Goal: Task Accomplishment & Management: Manage account settings

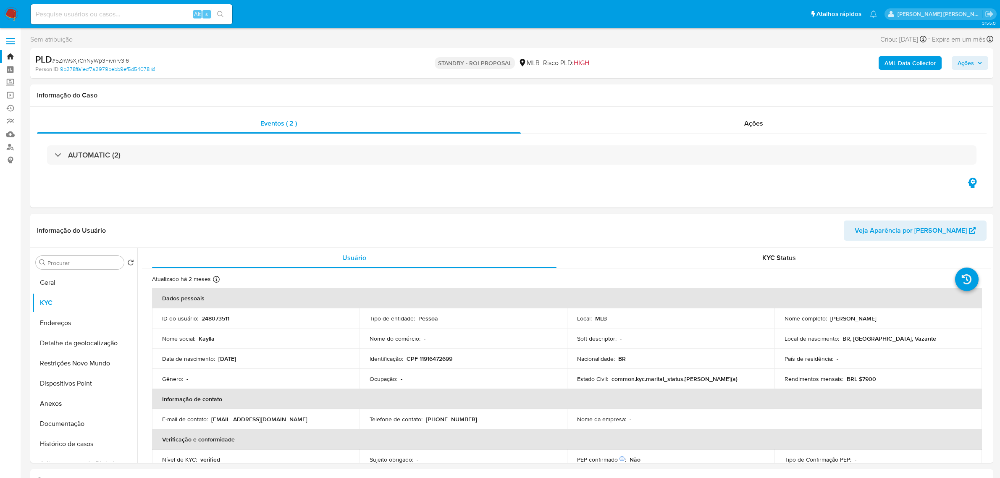
select select "10"
click at [127, 23] on div "Alt s" at bounding box center [132, 14] width 202 height 20
click at [134, 15] on input at bounding box center [132, 14] width 202 height 11
paste input "j9rhQRjrtOL8aip5jdZyNQoa"
type input "j9rhQRjrtOL8aip5jdZyNQoa"
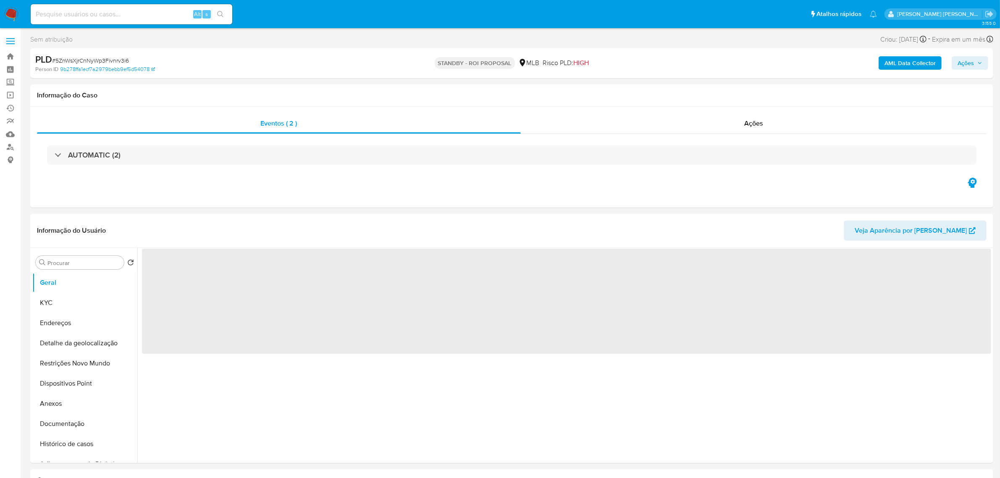
click at [133, 6] on div "Alt s" at bounding box center [132, 14] width 202 height 20
click at [133, 13] on input at bounding box center [132, 14] width 202 height 11
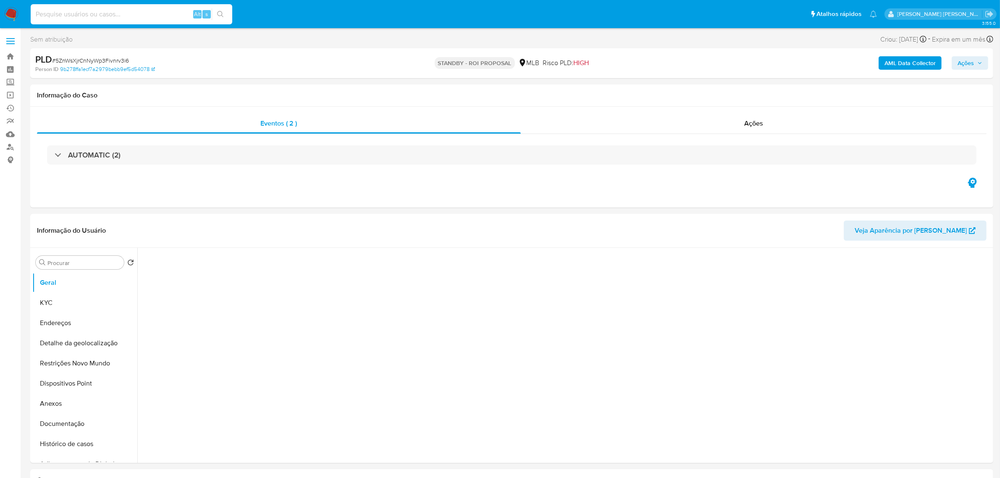
paste input "j9rhQRjrtOL8aip5jdZyNQoa"
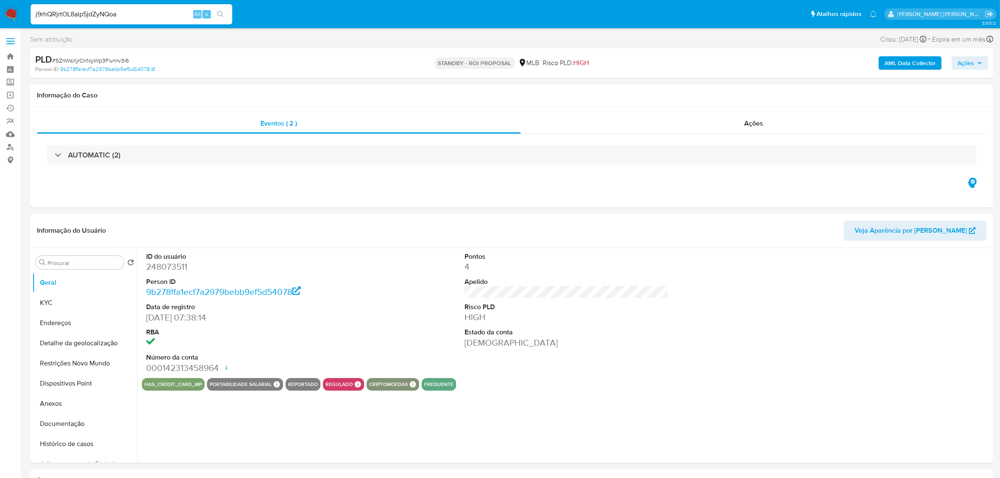
type input "j9rhQRjrtOL8aip5jdZyNQoa"
select select "10"
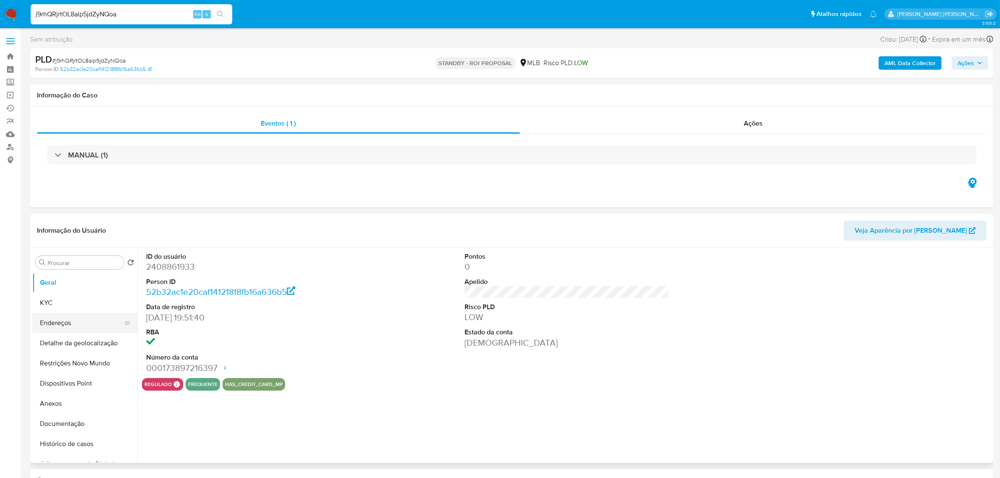
select select "10"
click at [83, 363] on button "Restrições Novo Mundo" at bounding box center [81, 363] width 98 height 20
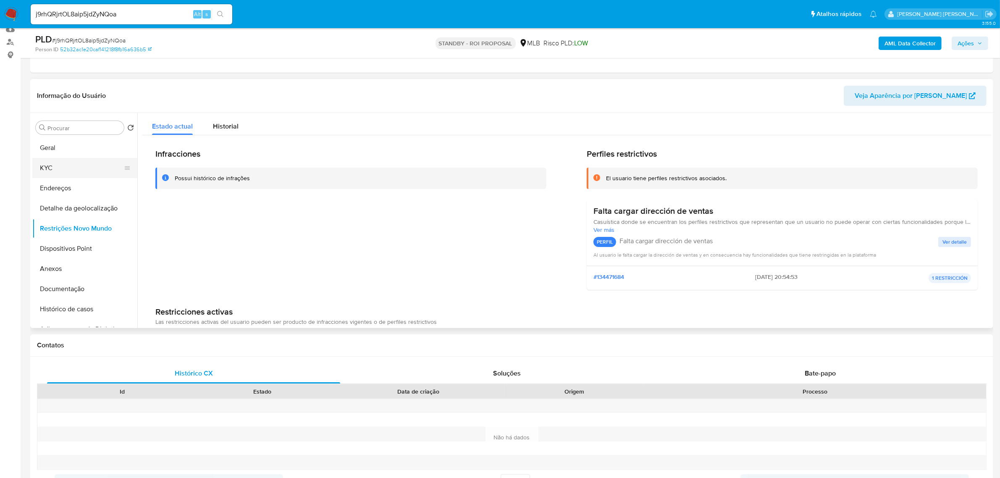
click at [51, 164] on button "KYC" at bounding box center [81, 168] width 98 height 20
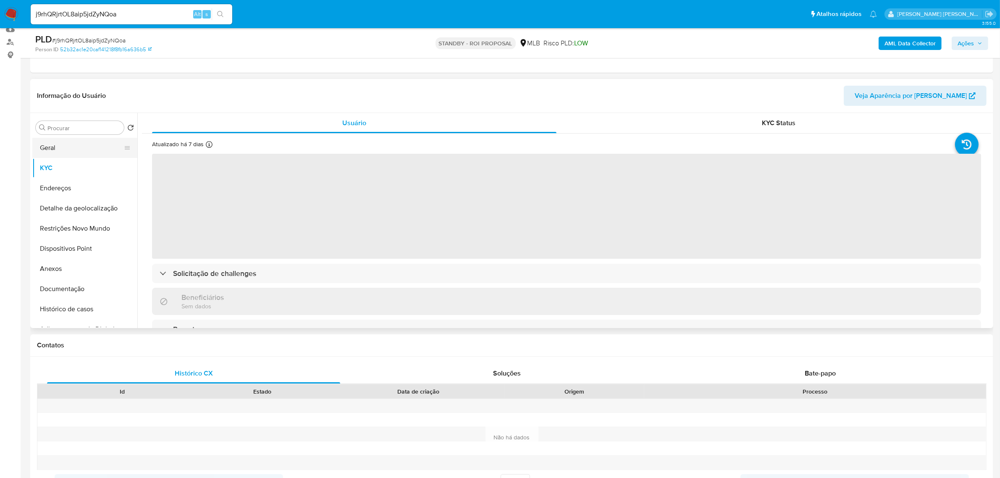
click at [87, 146] on button "Geral" at bounding box center [81, 148] width 98 height 20
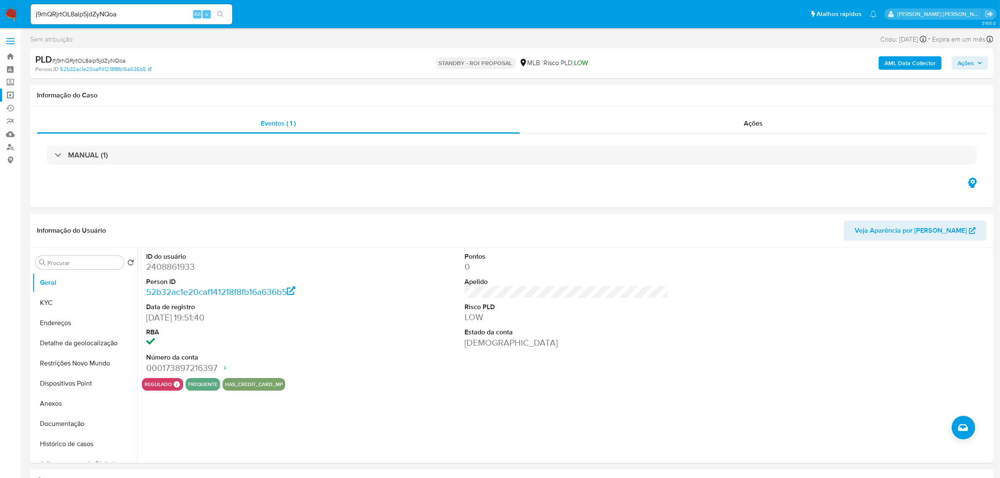
click at [10, 97] on link "Operações em massa" at bounding box center [50, 95] width 100 height 13
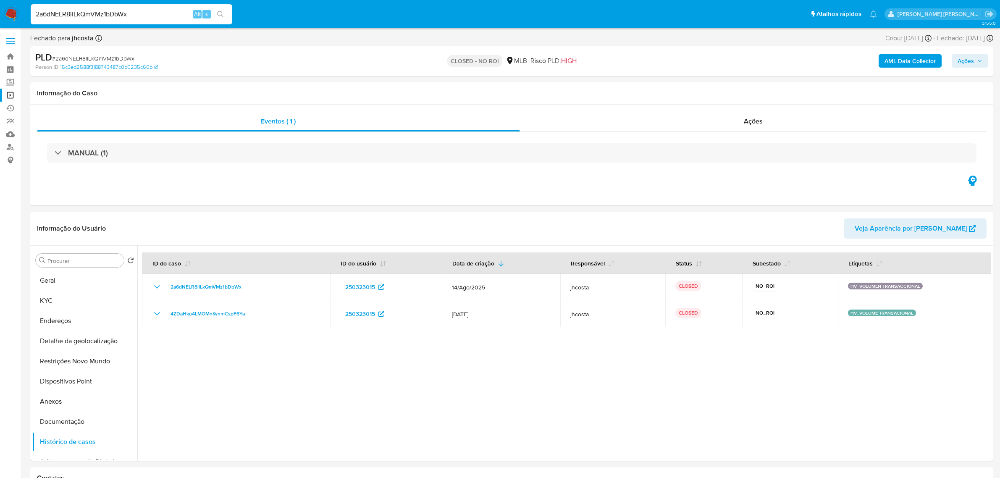
select select "10"
click at [112, 10] on input "2a6dNELR8llLkQmVMz1bDbWx" at bounding box center [132, 14] width 202 height 11
click at [126, 11] on input "35375931979" at bounding box center [132, 14] width 202 height 11
paste input "217832301"
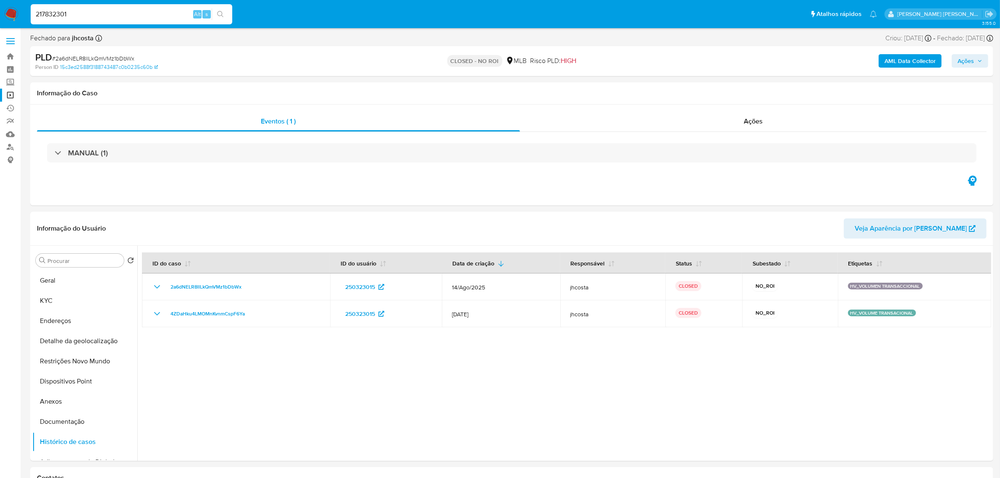
type input "217832301"
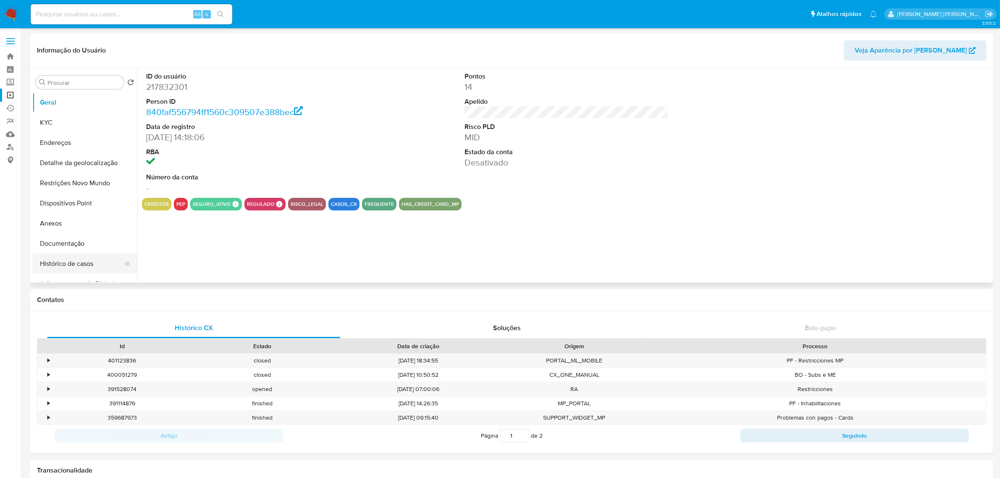
click at [71, 261] on button "Histórico de casos" at bounding box center [81, 264] width 98 height 20
select select "10"
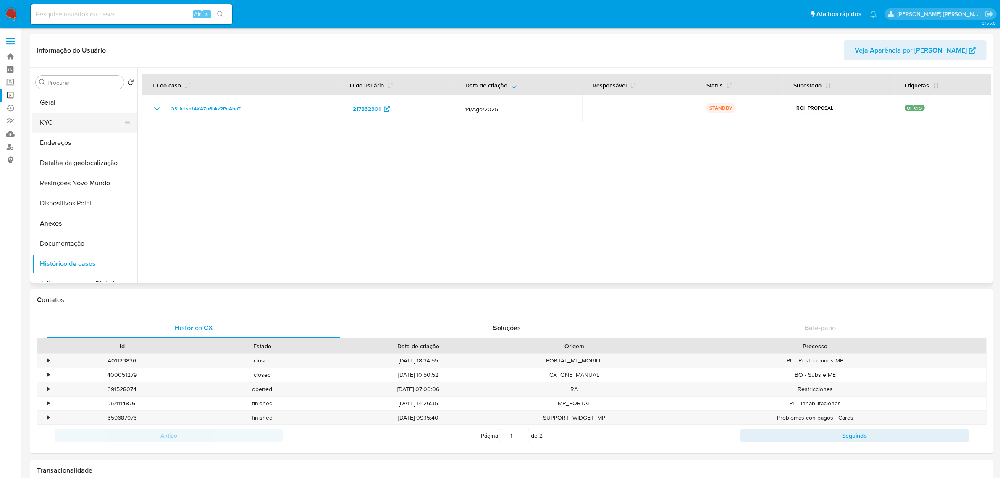
click at [67, 119] on button "KYC" at bounding box center [81, 123] width 98 height 20
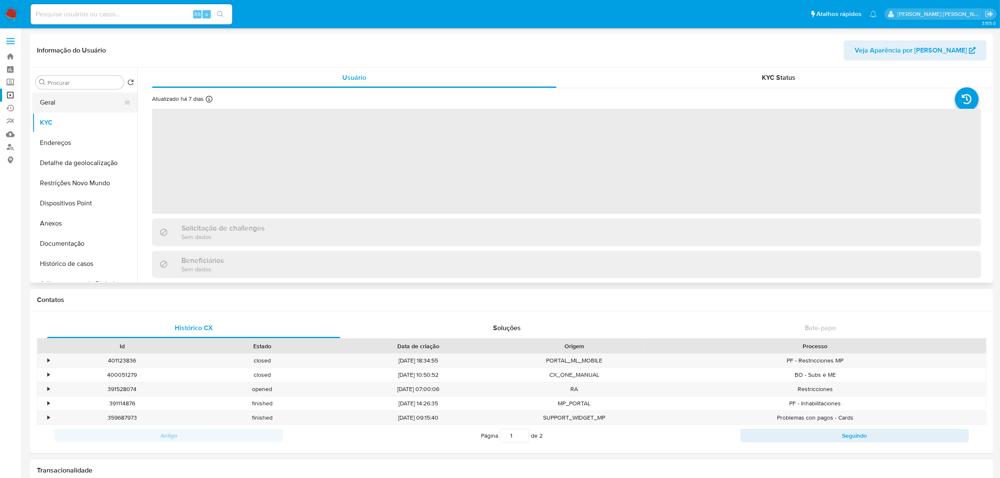
click at [70, 100] on button "Geral" at bounding box center [81, 102] width 98 height 20
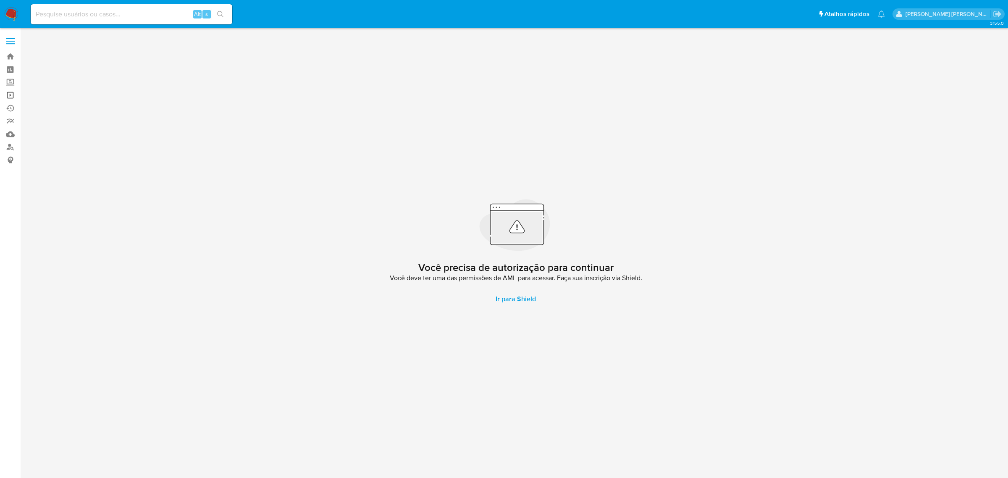
click at [10, 95] on link "Operações em massa" at bounding box center [50, 95] width 100 height 13
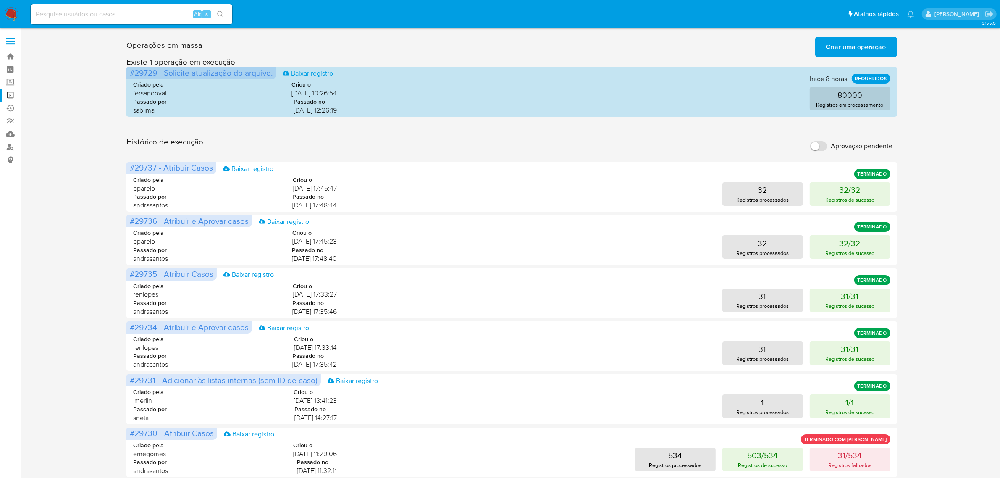
click at [877, 50] on span "Criar uma operação" at bounding box center [856, 47] width 60 height 18
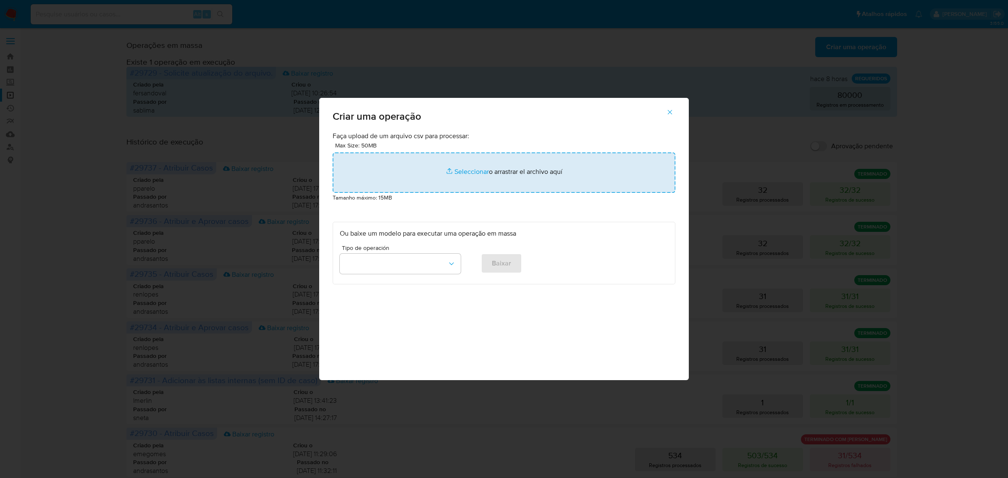
click at [467, 176] on input "file" at bounding box center [504, 173] width 343 height 40
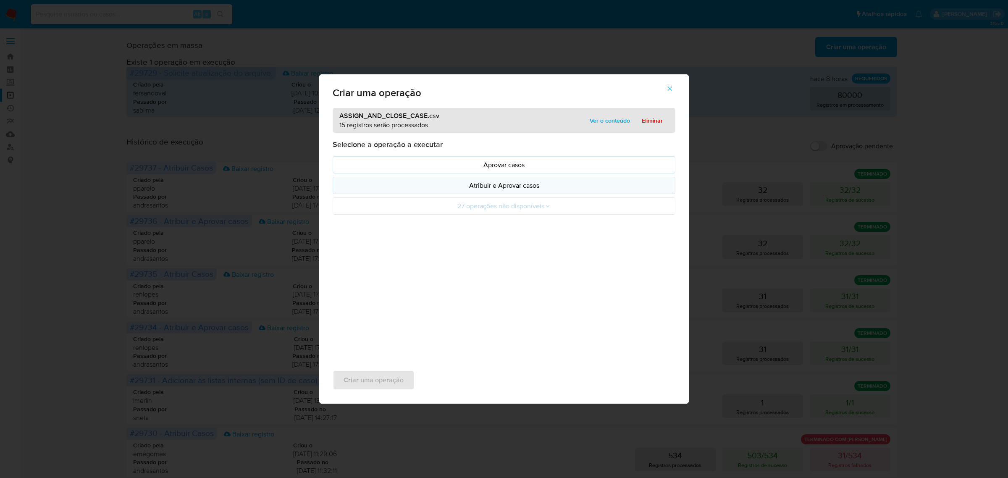
click at [498, 188] on p "Atribuir e Aprovar casos" at bounding box center [504, 186] width 329 height 10
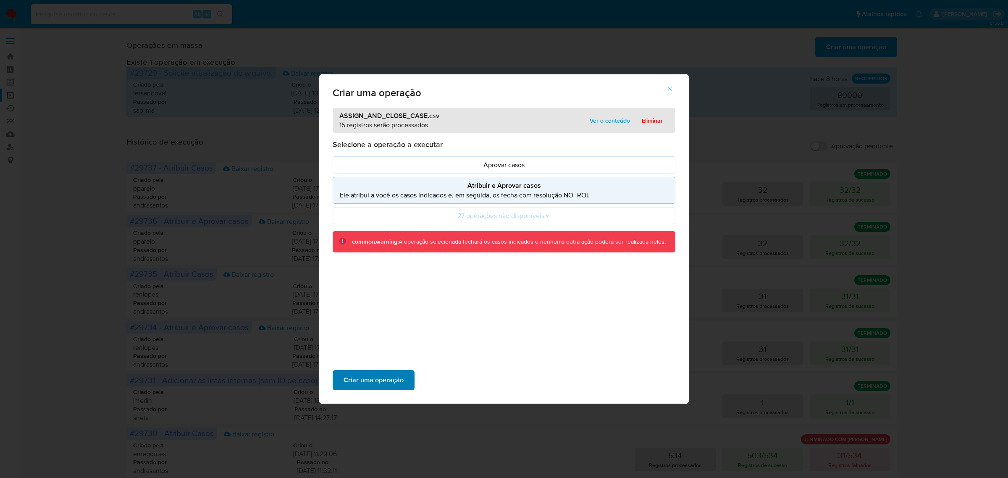
click at [371, 378] on span "Criar uma operação" at bounding box center [374, 380] width 60 height 18
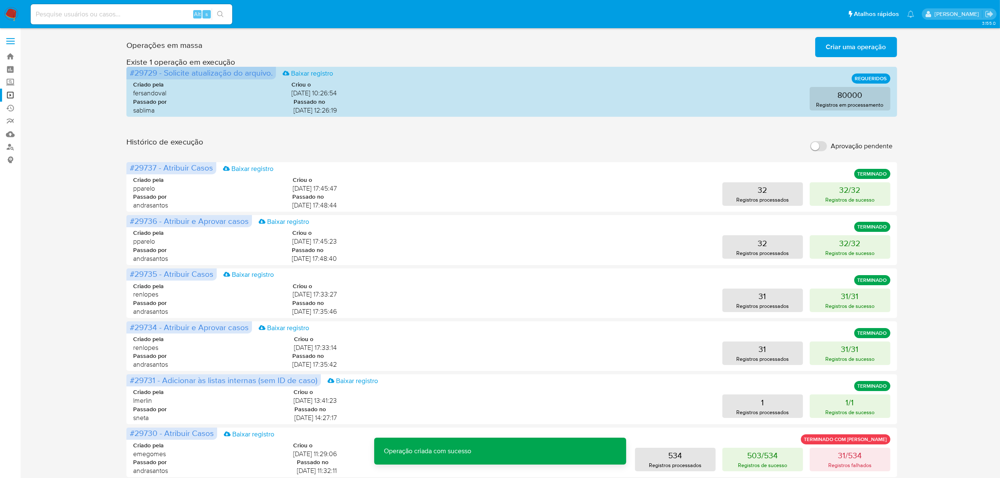
click at [859, 45] on span "Criar uma operação" at bounding box center [856, 47] width 60 height 18
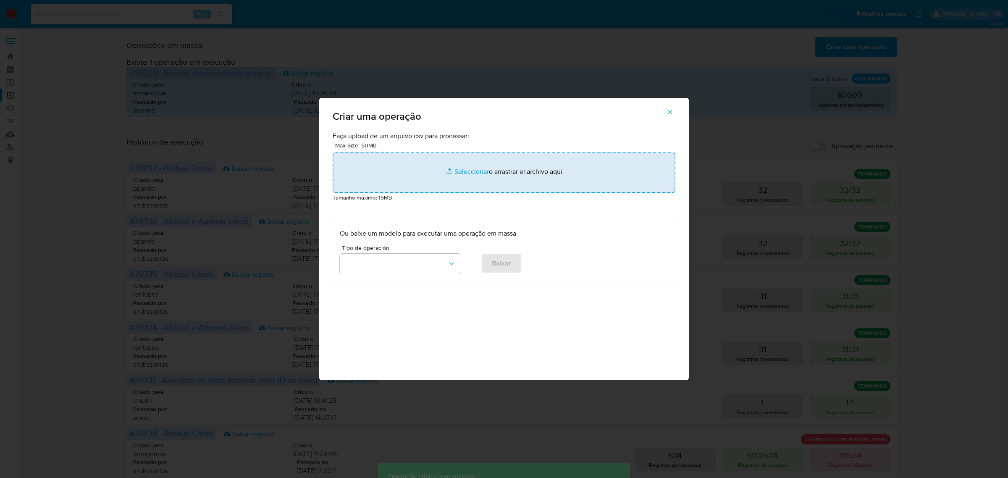
click at [486, 173] on input "file" at bounding box center [504, 173] width 343 height 40
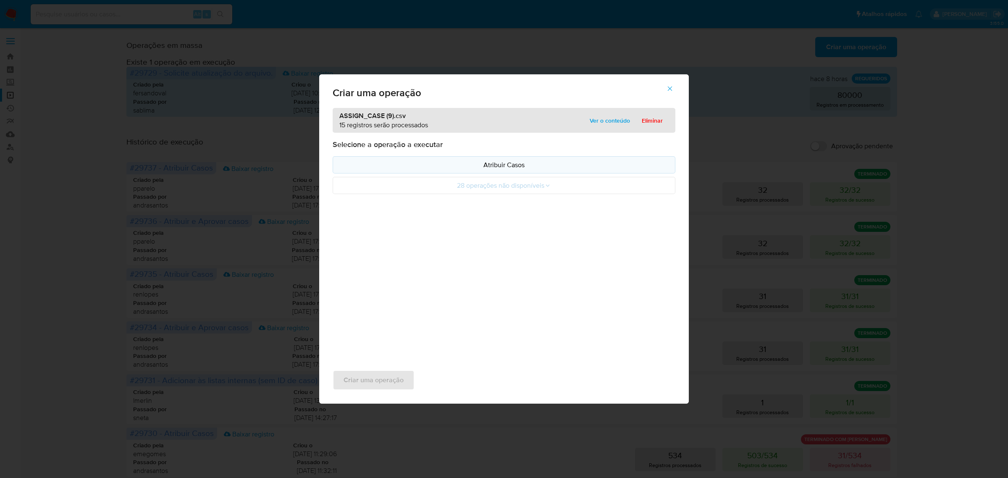
drag, startPoint x: 486, startPoint y: 173, endPoint x: 502, endPoint y: 164, distance: 18.2
click at [502, 164] on p "Atribuir Casos" at bounding box center [504, 165] width 329 height 10
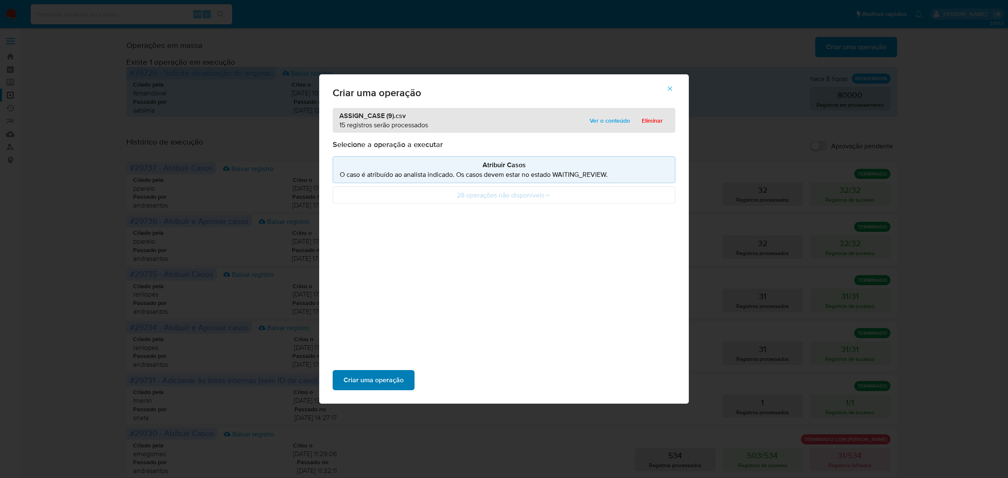
click at [365, 373] on span "Criar uma operação" at bounding box center [374, 380] width 60 height 18
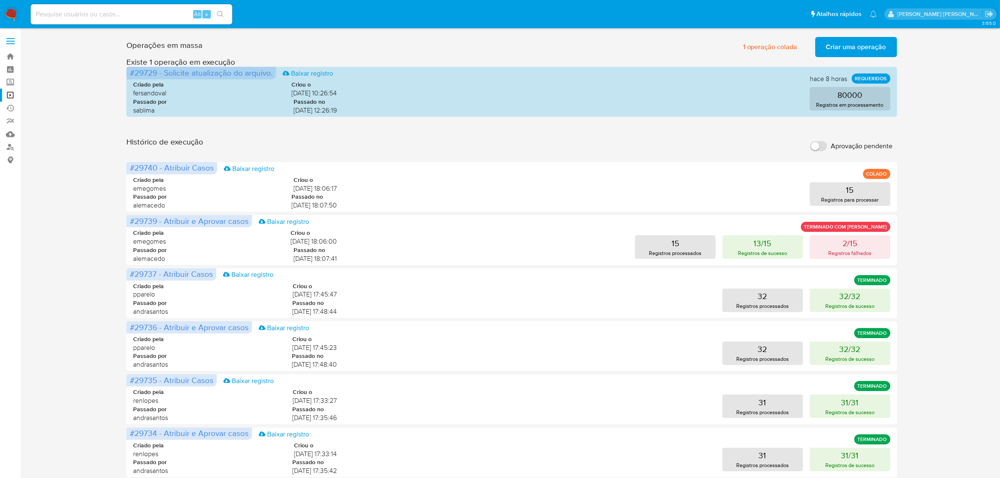
click at [135, 12] on input at bounding box center [132, 14] width 202 height 11
paste input "TUtEgI4lPQBqOqKNHSuwWHZE"
type input "TUtEgI4lPQBqOqKNHSuwWHZE"
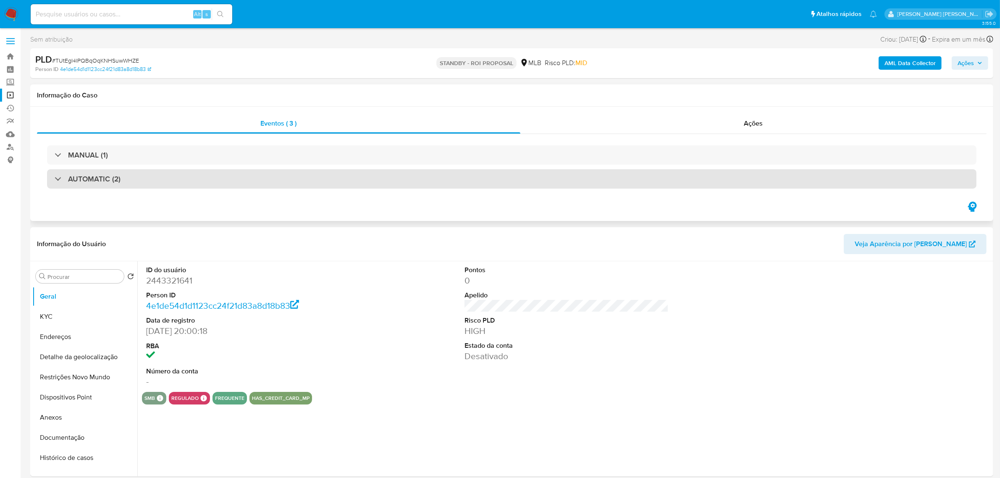
select select "10"
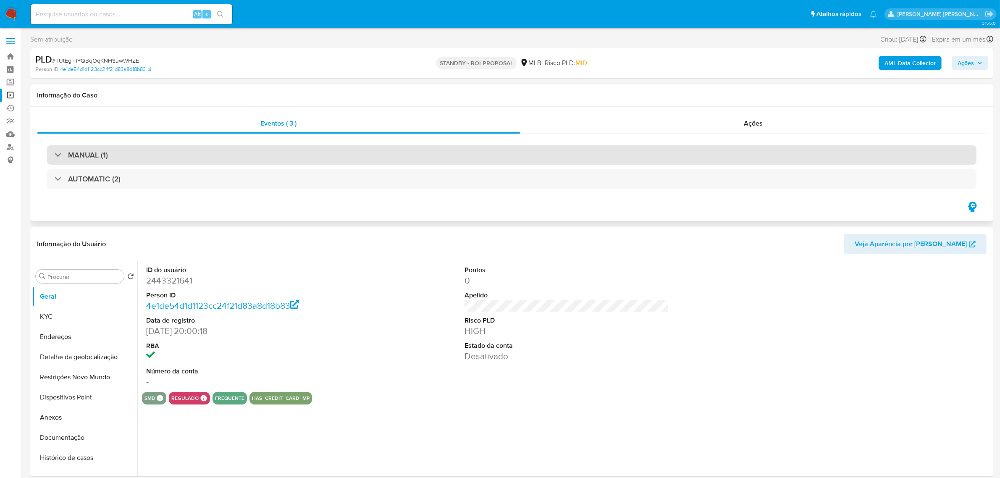
click at [125, 158] on div "MANUAL (1)" at bounding box center [512, 154] width 930 height 19
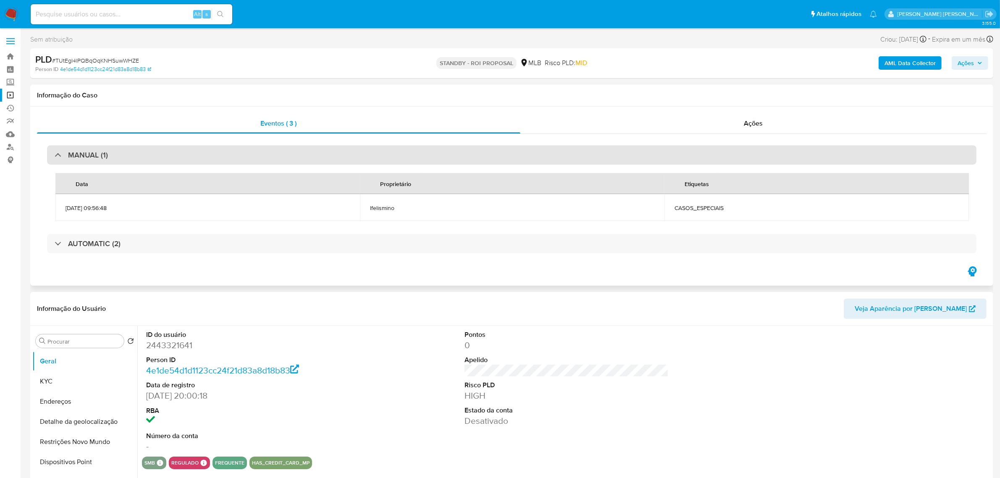
click at [151, 161] on div "MANUAL (1)" at bounding box center [512, 154] width 930 height 19
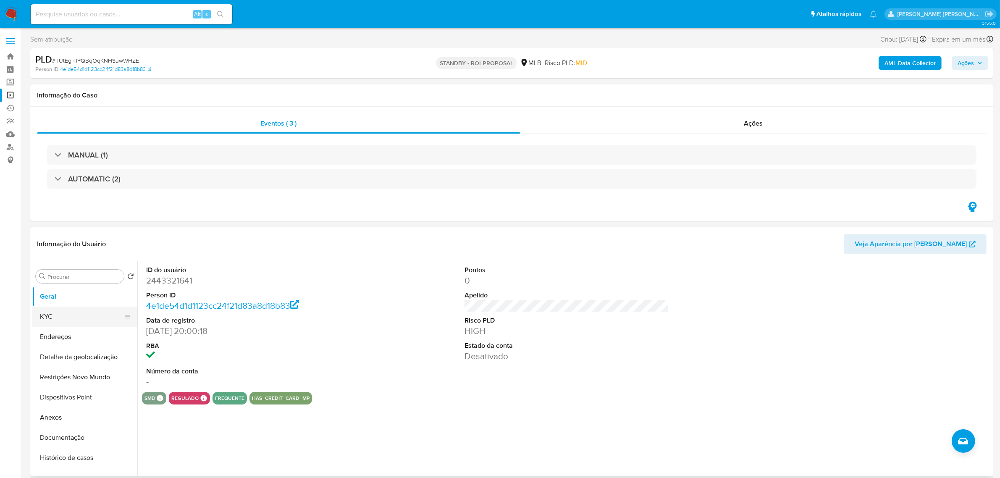
click at [66, 316] on button "KYC" at bounding box center [81, 317] width 98 height 20
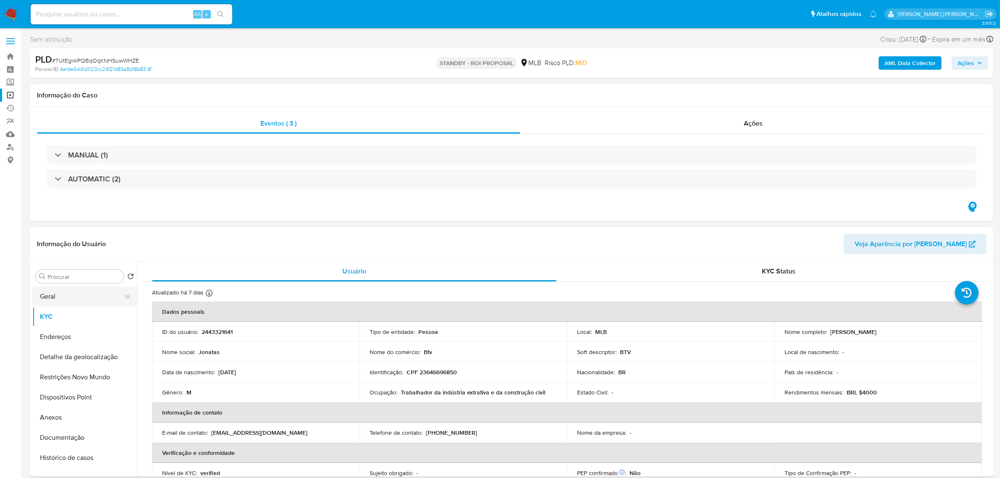
click at [79, 302] on button "Geral" at bounding box center [81, 297] width 98 height 20
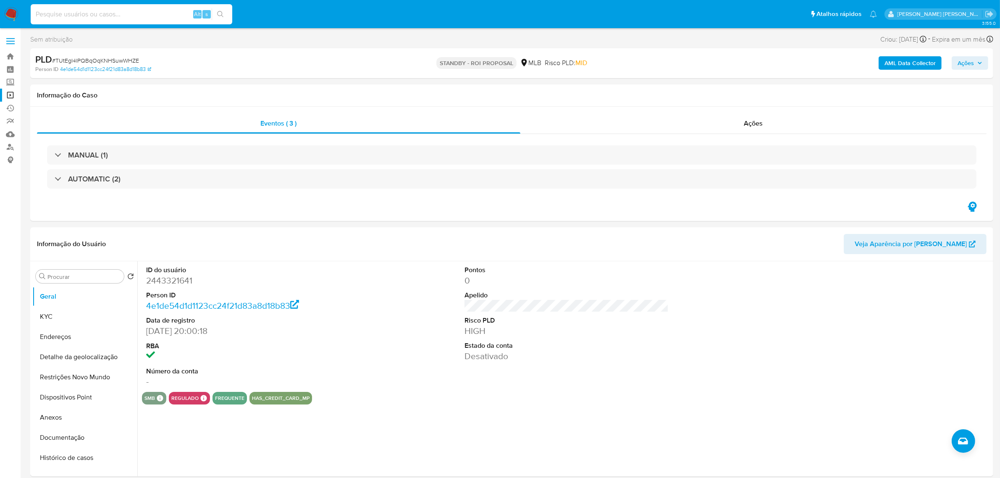
click at [147, 16] on input at bounding box center [132, 14] width 202 height 11
paste input "Ur5JRWF5EnAuFI7ElzrBUTOG"
type input "Ur5JRWF5EnAuFI7ElzrBUTOG"
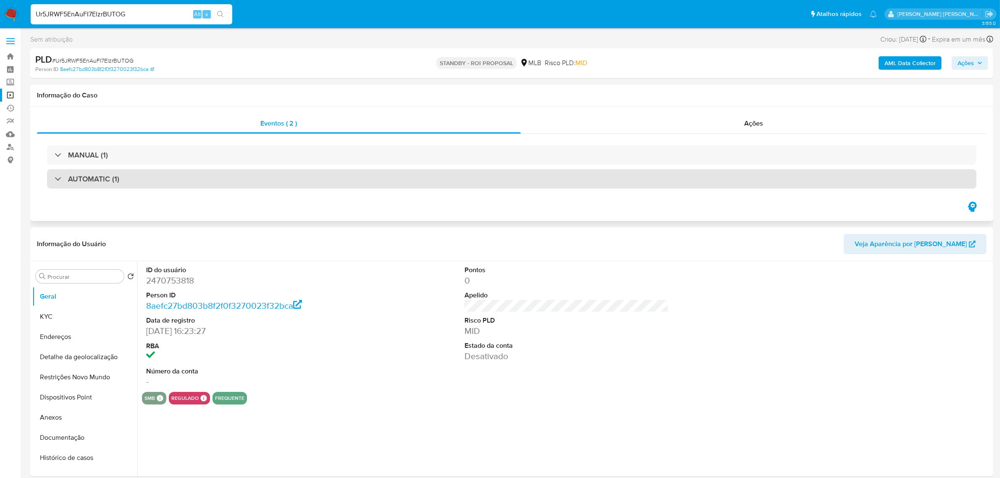
select select "10"
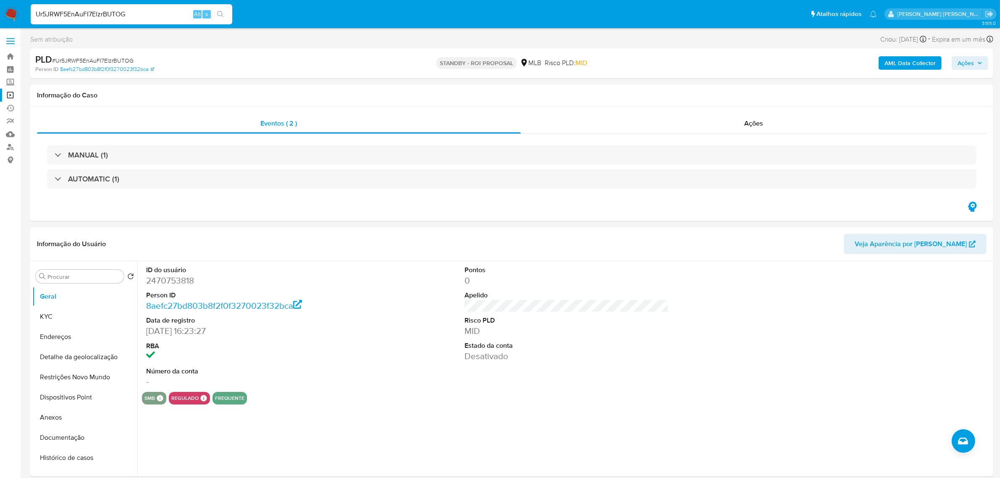
click at [13, 95] on link "Operações em massa" at bounding box center [50, 95] width 100 height 13
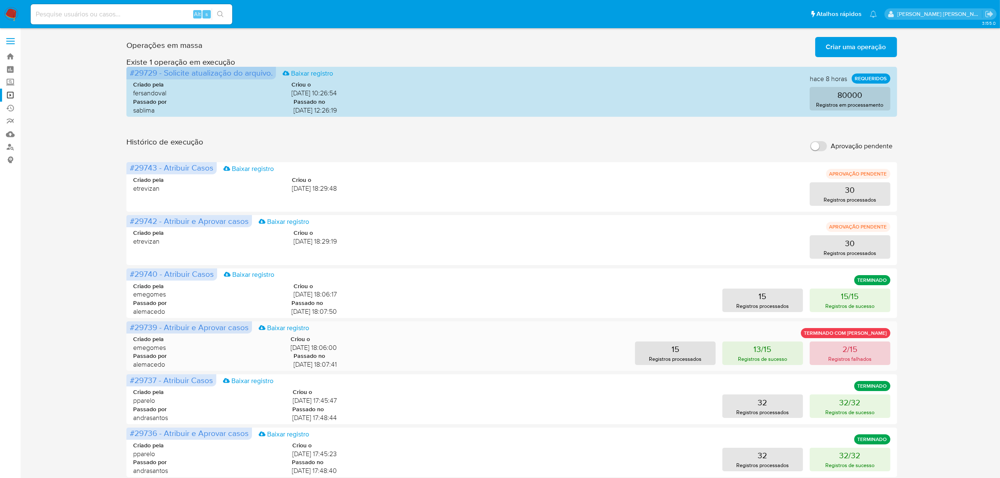
click at [852, 360] on p "Registros falhados" at bounding box center [849, 359] width 43 height 8
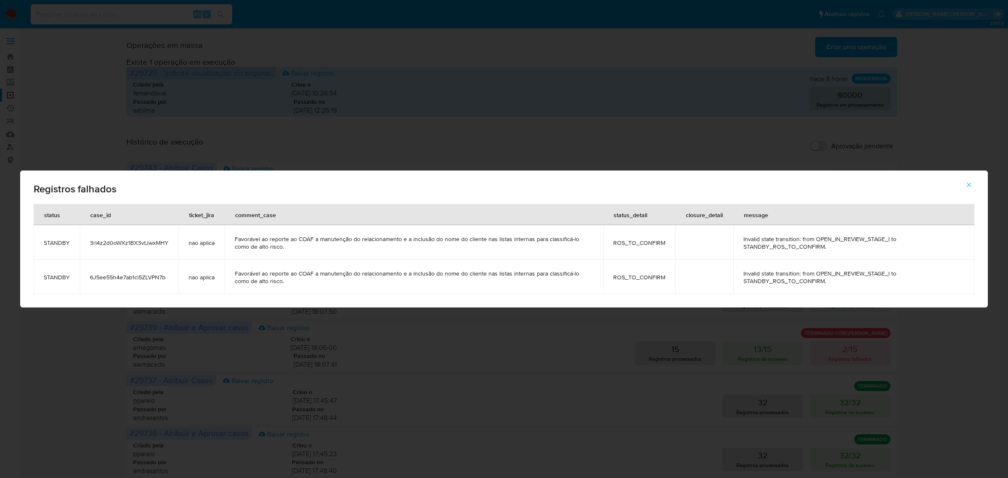
click at [968, 182] on icon "button" at bounding box center [969, 185] width 8 height 8
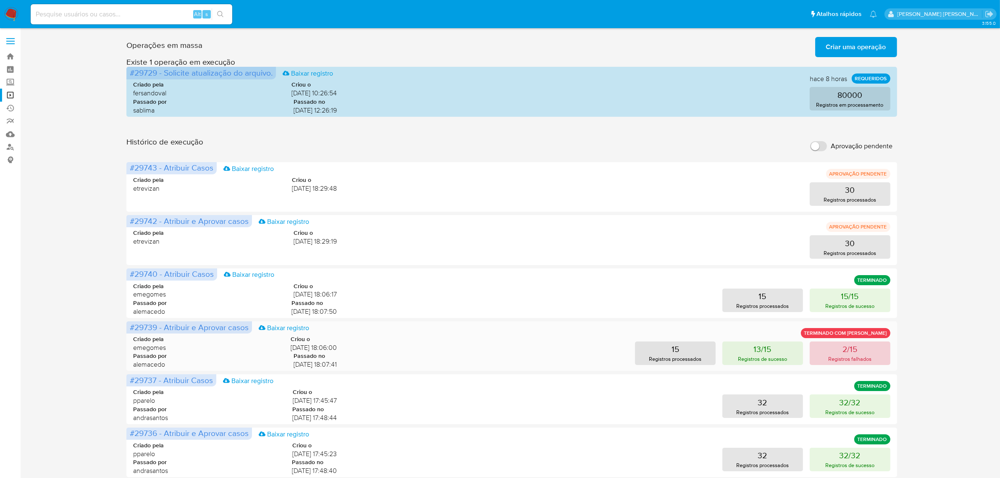
click at [849, 350] on p "2/15" at bounding box center [850, 349] width 15 height 12
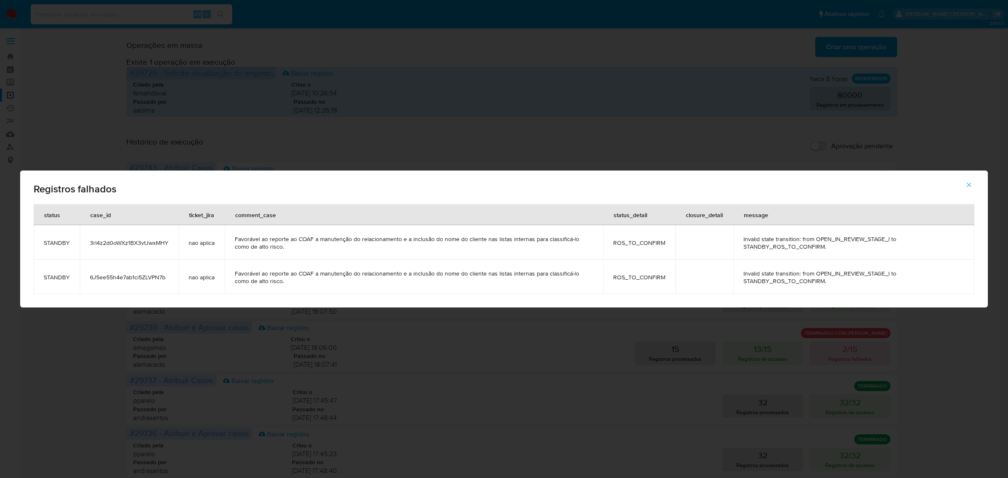
drag, startPoint x: 170, startPoint y: 247, endPoint x: 104, endPoint y: 242, distance: 66.5
click at [88, 242] on td "3rl4z2d0oWXz1BX3vtJwxMHY" at bounding box center [129, 242] width 99 height 34
click at [971, 187] on icon "button" at bounding box center [969, 185] width 8 height 8
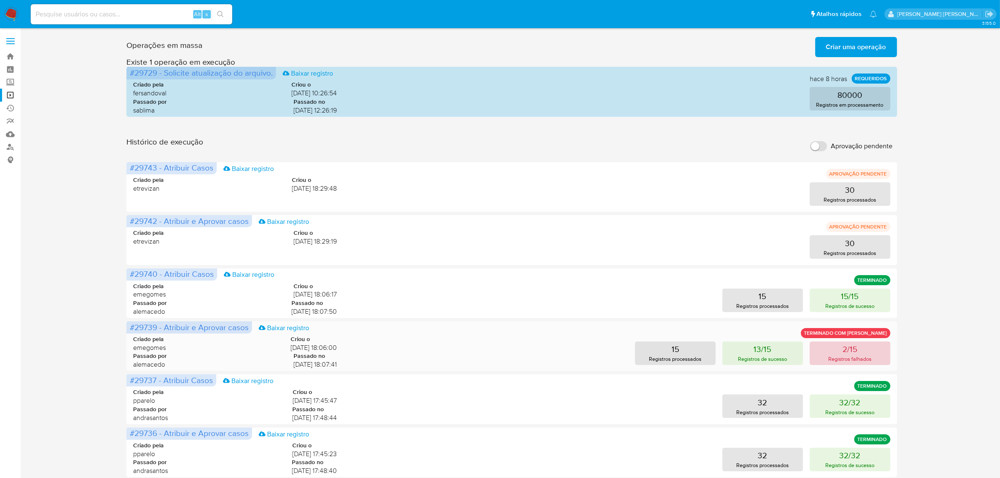
click at [854, 347] on p "2/15" at bounding box center [850, 349] width 15 height 12
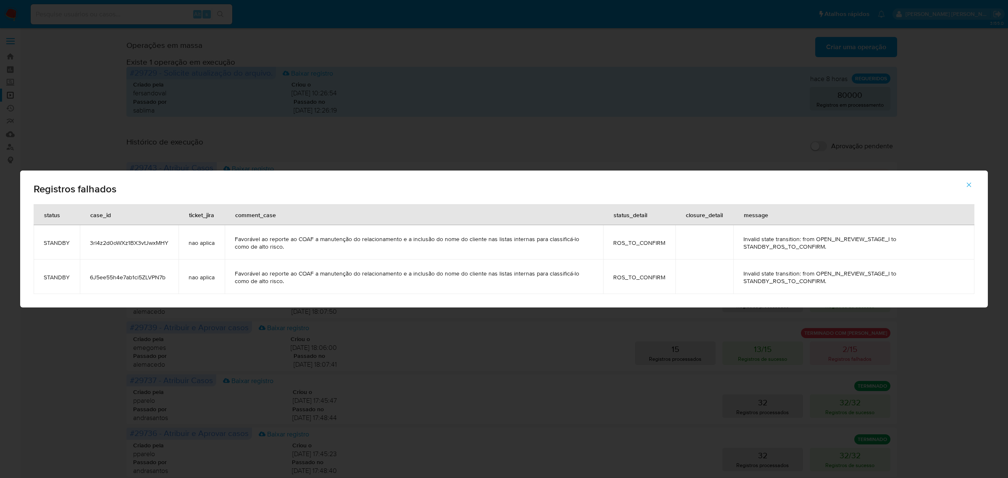
drag, startPoint x: 169, startPoint y: 274, endPoint x: 114, endPoint y: 274, distance: 55.0
click at [87, 274] on td "6J5ee55h4e7ab1ci5ZLVPN7b" at bounding box center [129, 277] width 99 height 34
click at [970, 180] on span "button" at bounding box center [969, 185] width 8 height 18
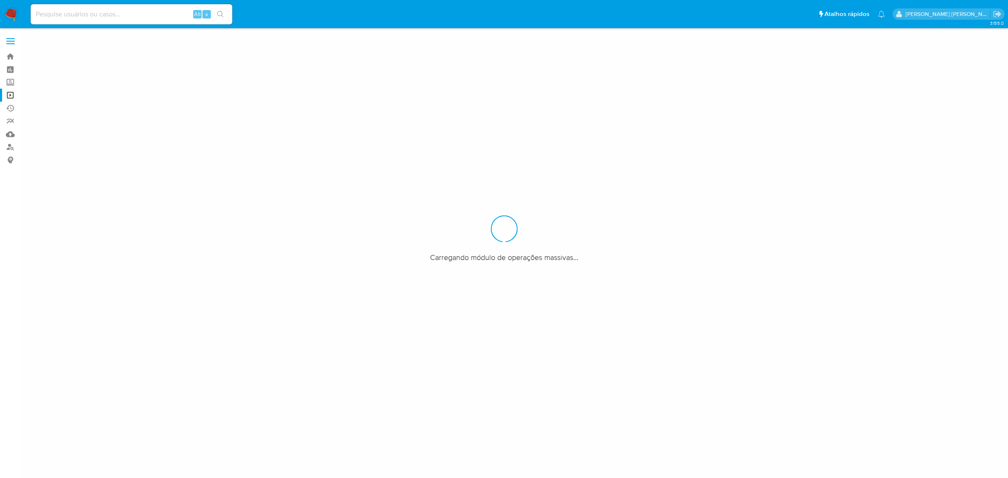
click at [142, 15] on input at bounding box center [132, 14] width 202 height 11
paste input "3rl4z2d0oWXz1BX3vtJwxMHY"
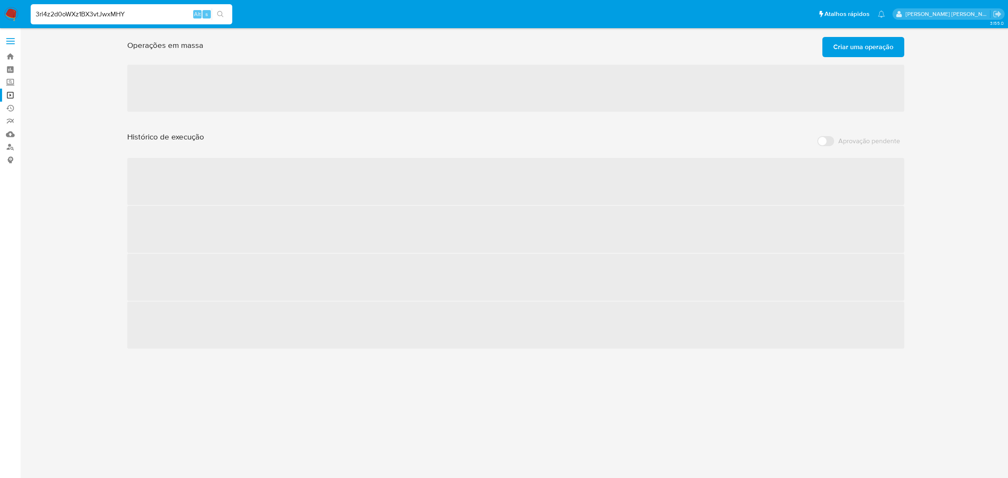
type input "3rl4z2d0oWXz1BX3vtJwxMHY"
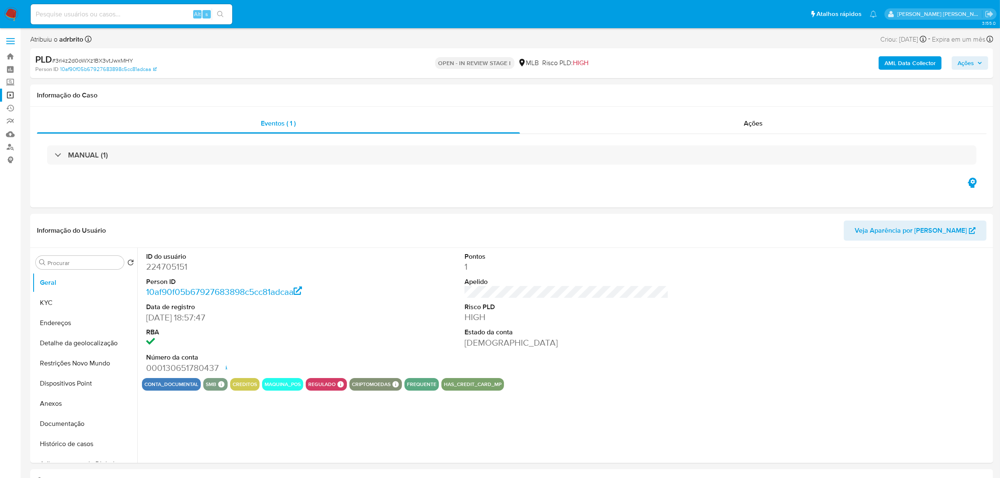
select select "10"
click at [769, 123] on div "Ações" at bounding box center [753, 123] width 467 height 20
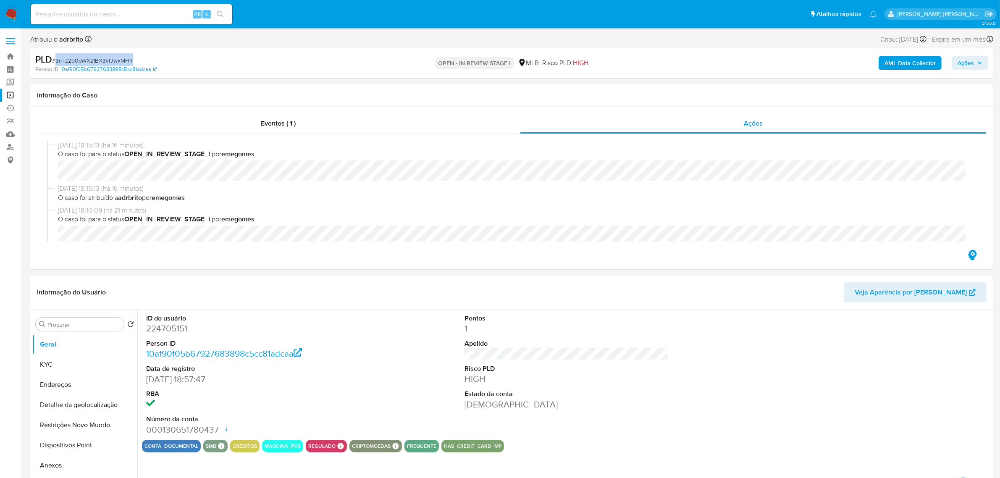
drag, startPoint x: 134, startPoint y: 60, endPoint x: 55, endPoint y: 58, distance: 78.2
click at [55, 58] on div "PLD # 3rl4z2d0oWXz1BX3vtJwxMHY" at bounding box center [192, 59] width 315 height 13
copy span "3rl4z2d0oWXz1BX3vtJwxMHY"
click at [13, 41] on span at bounding box center [10, 41] width 8 height 1
click at [0, 0] on input "checkbox" at bounding box center [0, 0] width 0 height 0
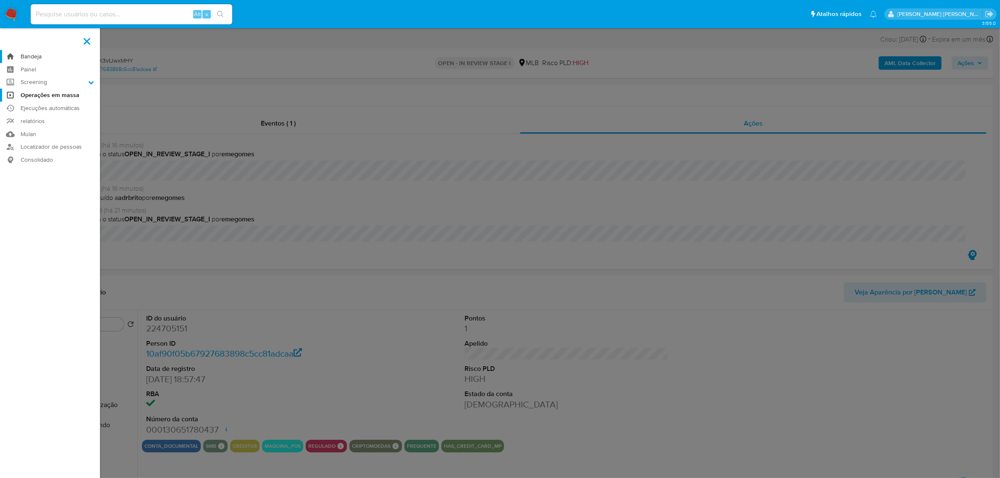
click at [32, 55] on link "Bandeja" at bounding box center [50, 56] width 100 height 13
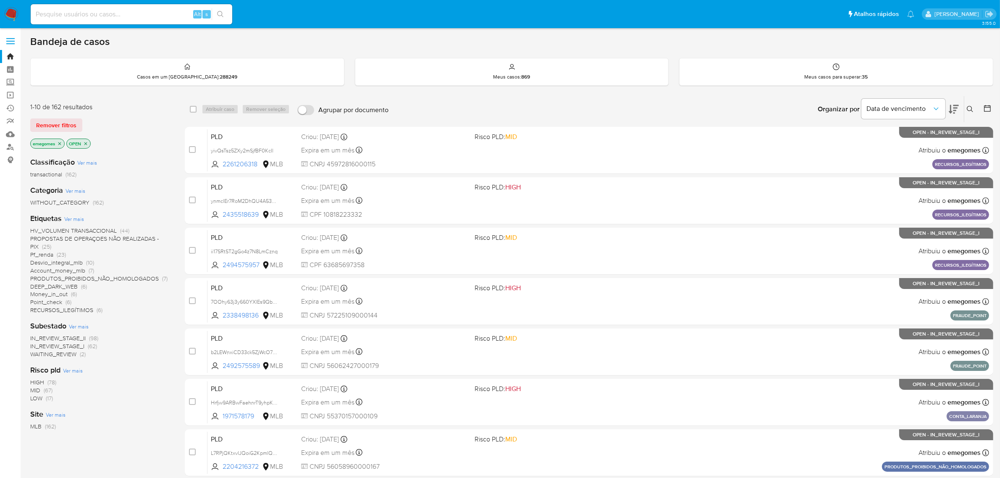
click at [972, 108] on icon at bounding box center [970, 109] width 6 height 6
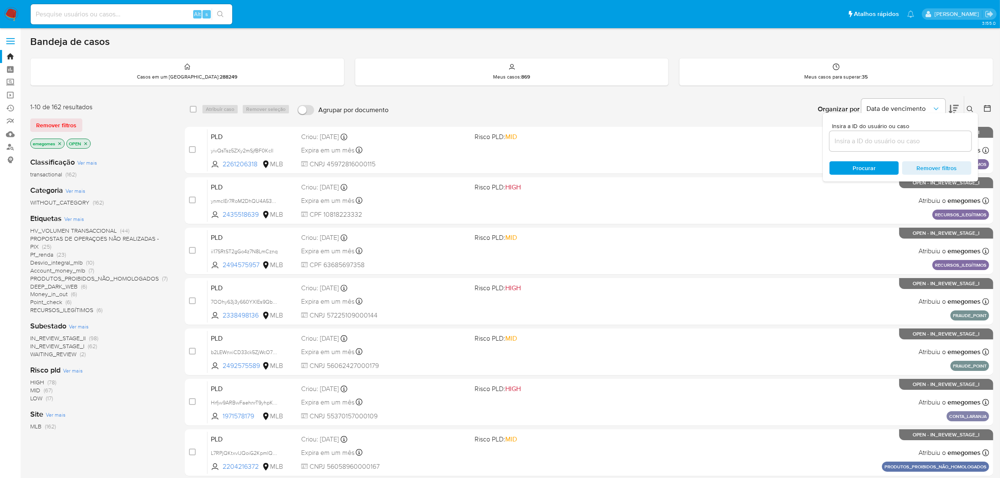
click at [897, 137] on input at bounding box center [901, 141] width 142 height 11
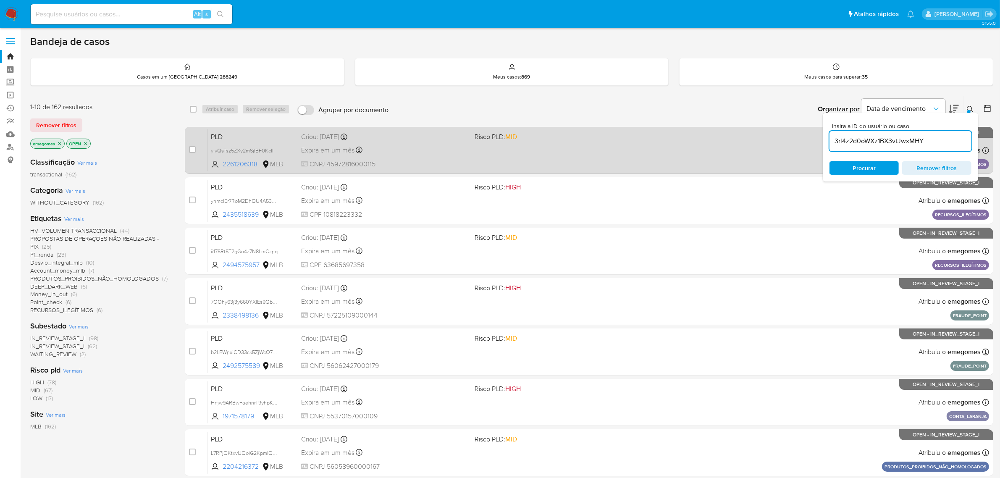
type input "3rl4z2d0oWXz1BX3vtJwxMHY"
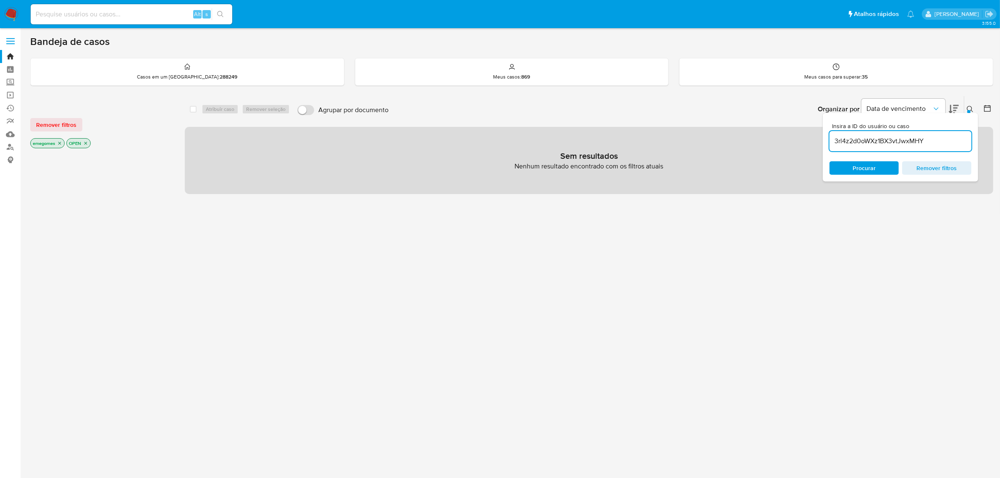
click at [59, 143] on icon "close-filter" at bounding box center [59, 143] width 5 height 5
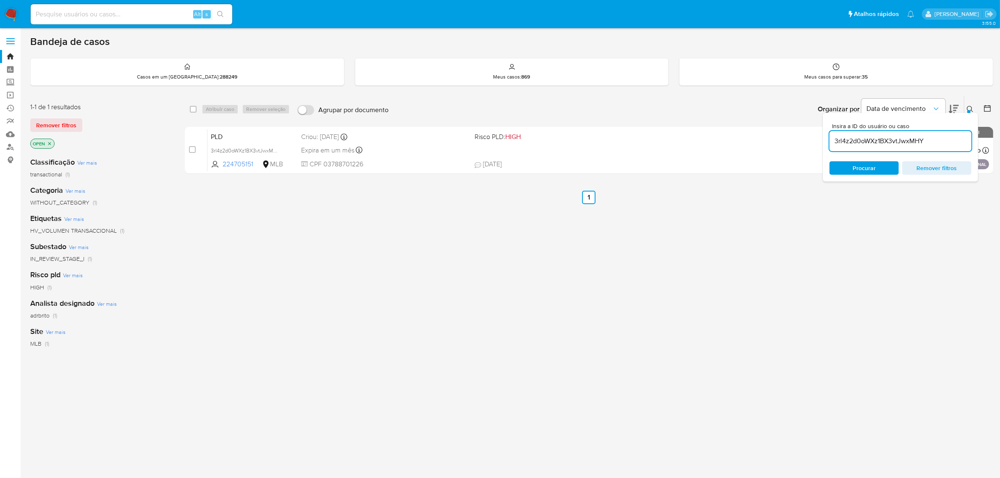
click at [52, 141] on icon "close-filter" at bounding box center [49, 143] width 5 height 5
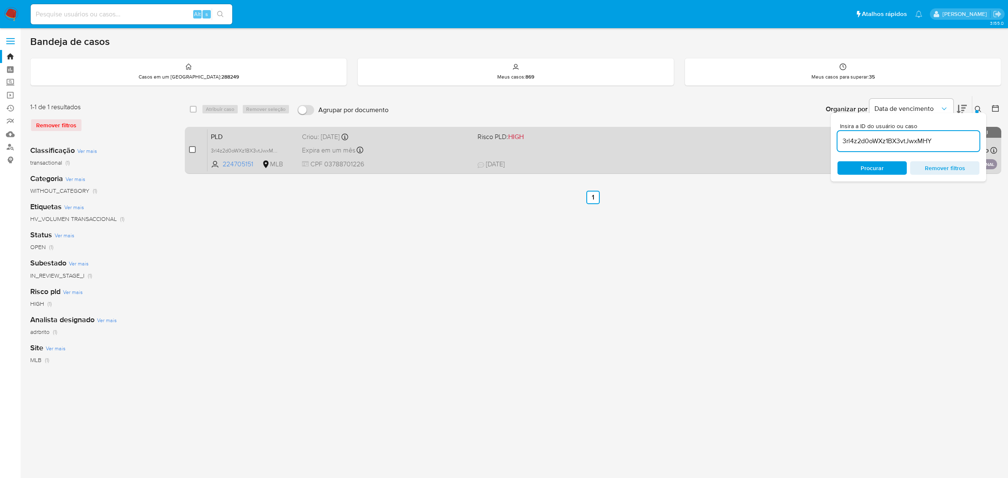
click at [190, 152] on input "checkbox" at bounding box center [192, 149] width 7 height 7
checkbox input "true"
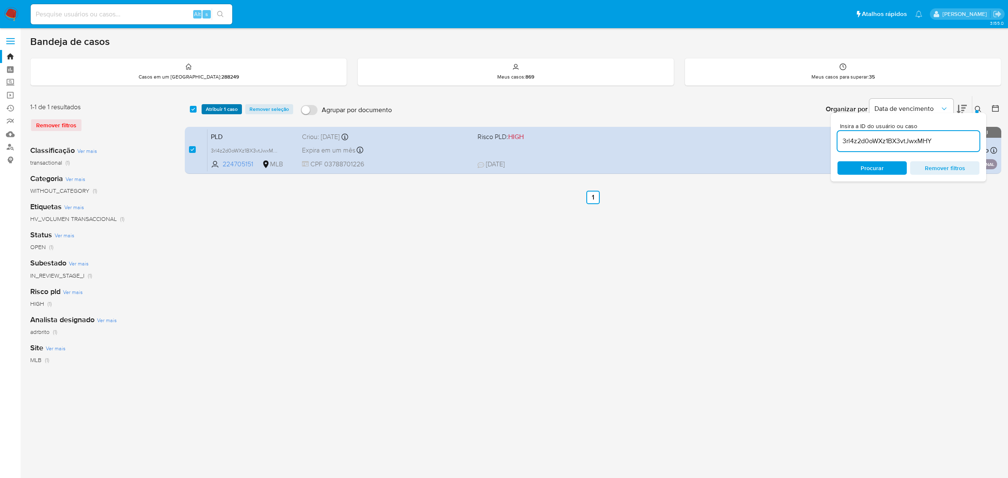
click at [223, 108] on span "Atribuir 1 caso" at bounding box center [222, 109] width 32 height 8
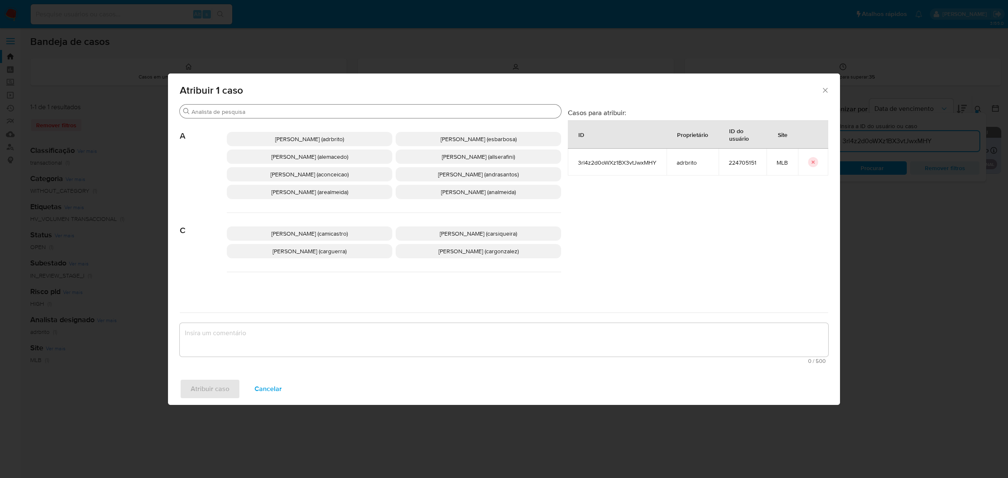
click at [247, 113] on input "Procurar" at bounding box center [375, 112] width 366 height 8
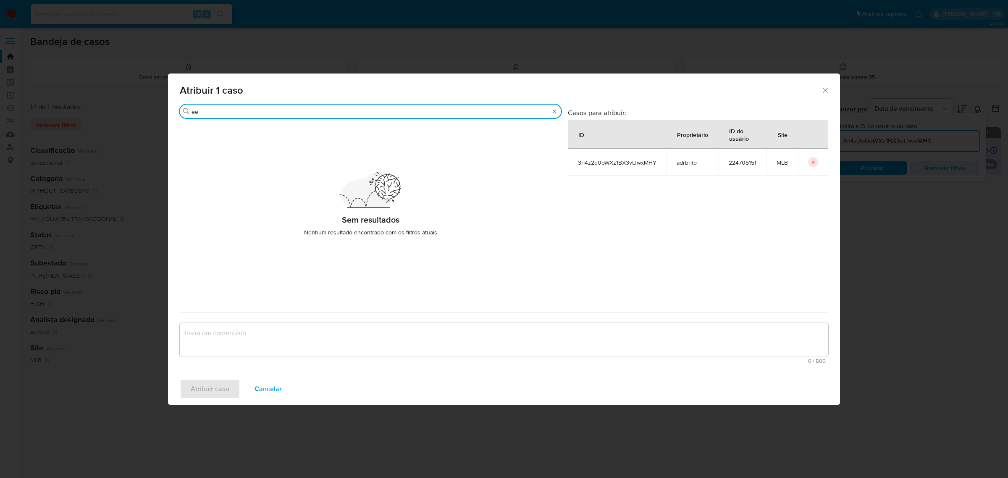
type input "e"
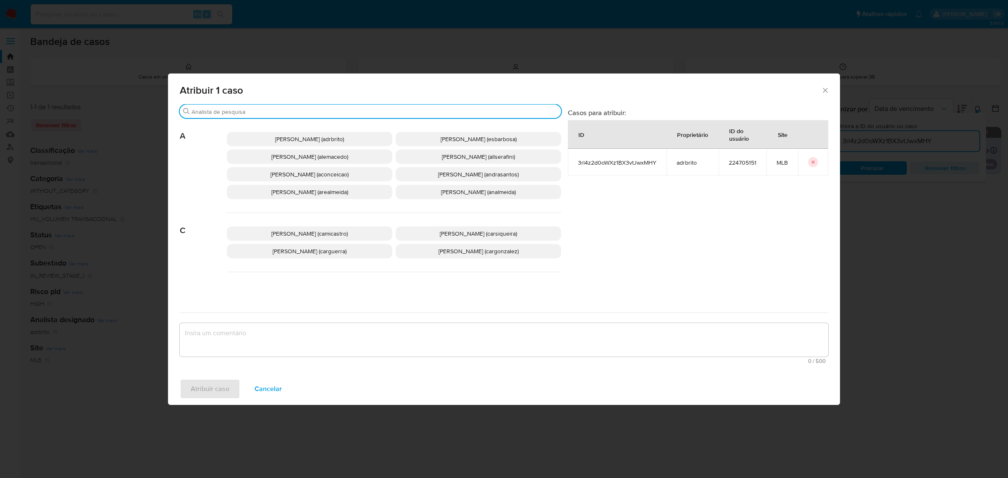
click at [823, 92] on icon "Fechar a janela" at bounding box center [825, 90] width 5 height 5
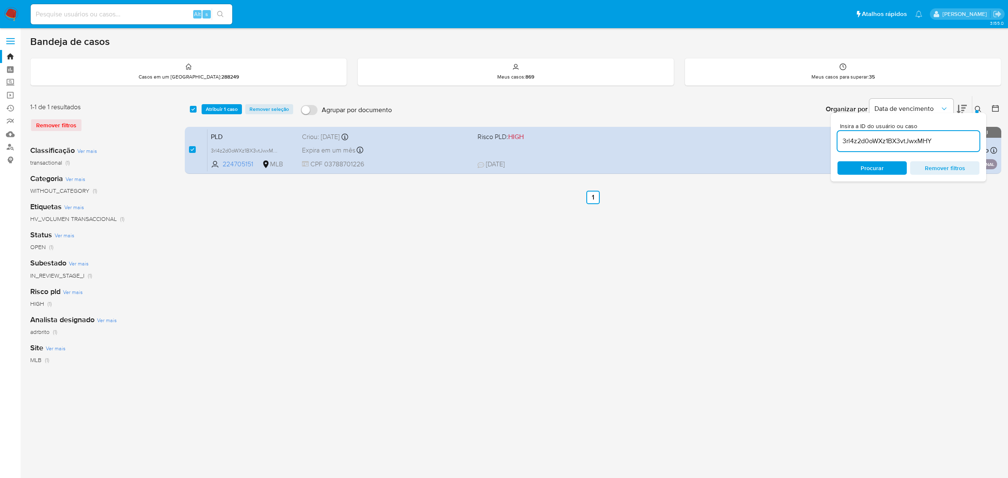
click at [225, 112] on span "Atribuir 1 caso" at bounding box center [222, 109] width 32 height 8
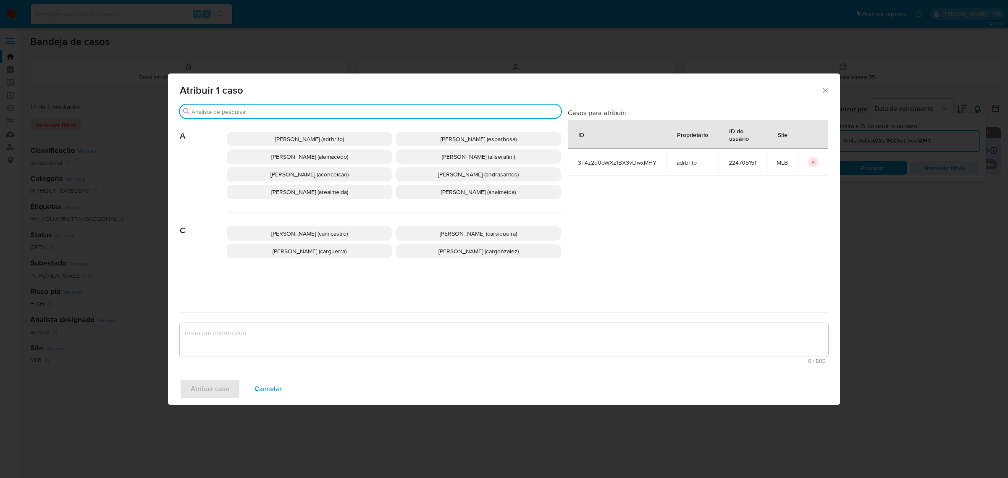
click at [304, 114] on input "Procurar" at bounding box center [375, 112] width 366 height 8
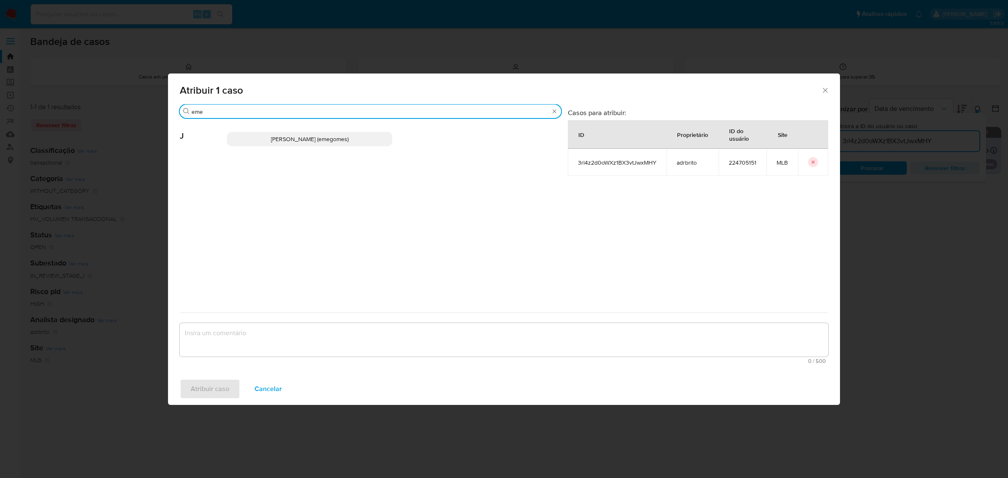
type input "eme"
click at [276, 137] on span "Jose Emerson Gomes Pereira (emegomes)" at bounding box center [310, 139] width 78 height 8
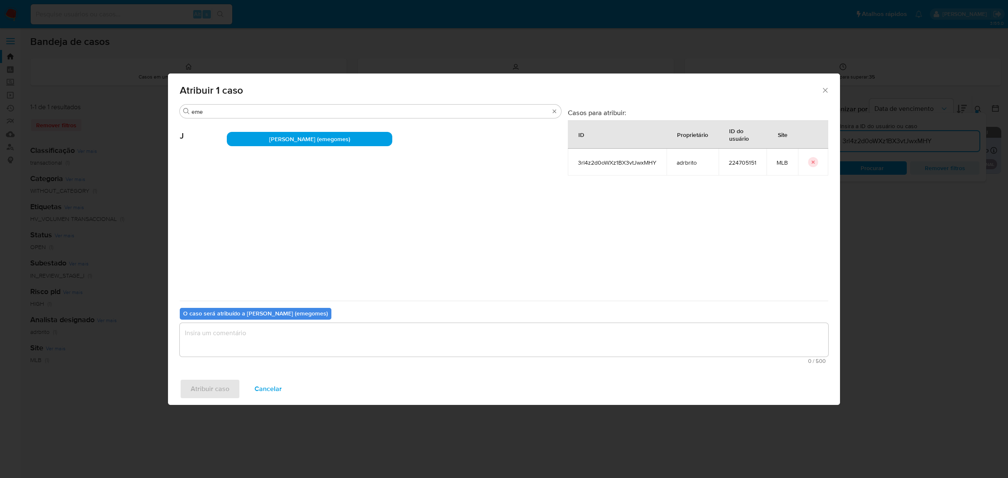
click at [255, 334] on textarea "assign-modal" at bounding box center [504, 340] width 649 height 34
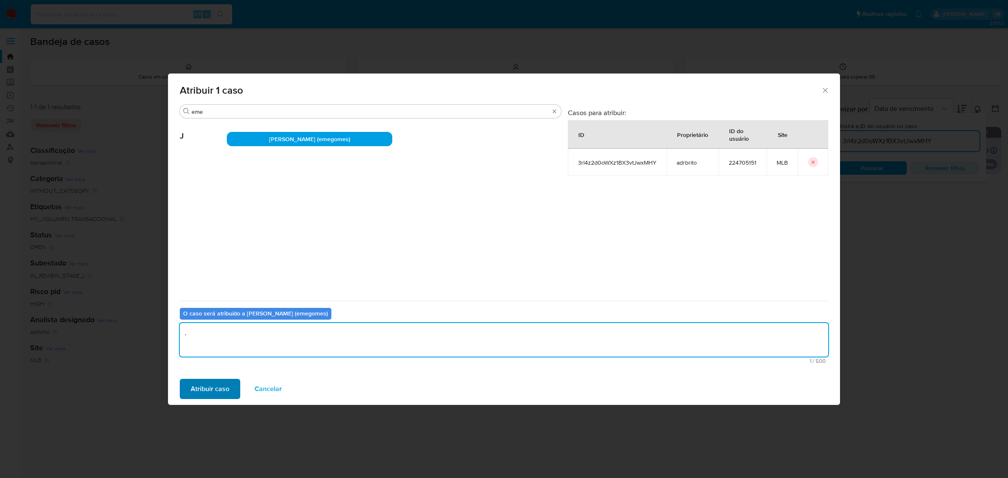
type textarea "."
click at [227, 391] on span "Atribuir caso" at bounding box center [210, 389] width 39 height 18
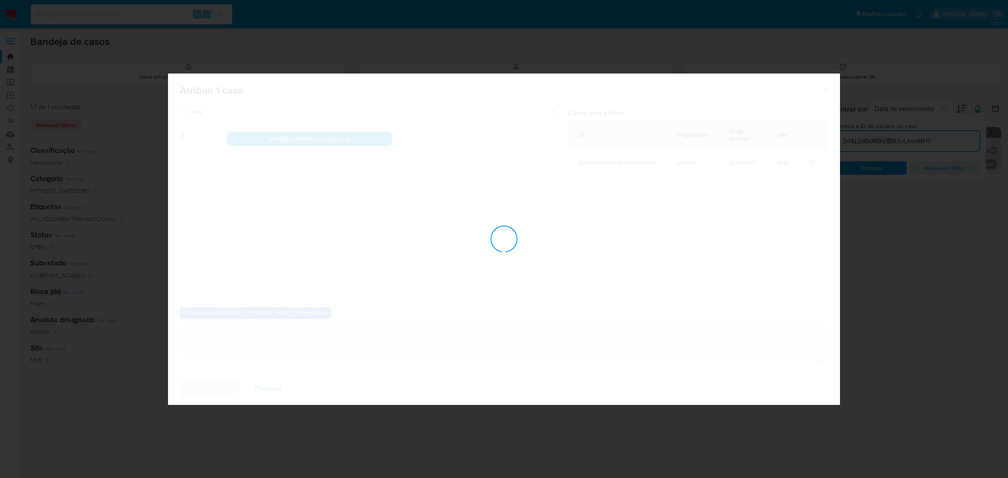
checkbox input "false"
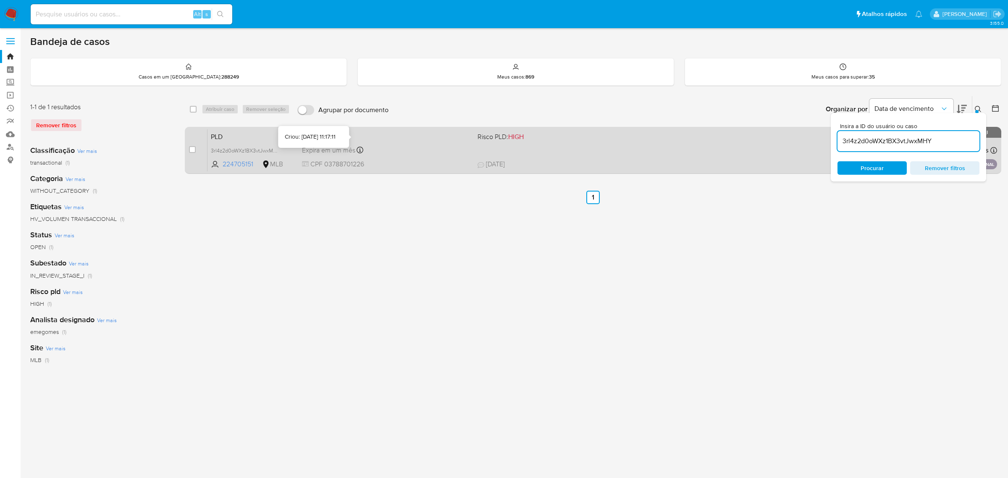
click at [348, 135] on icon at bounding box center [345, 137] width 7 height 7
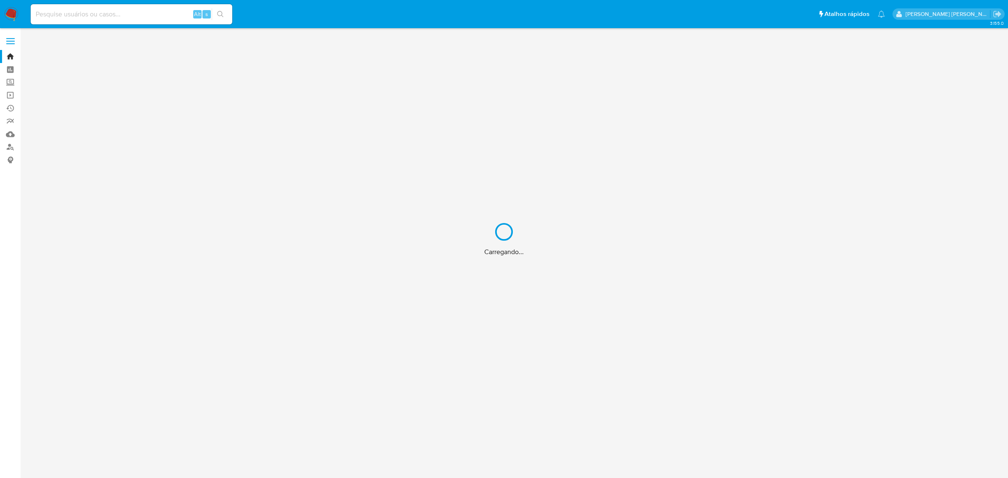
click at [141, 9] on div "Carregando..." at bounding box center [504, 239] width 1008 height 478
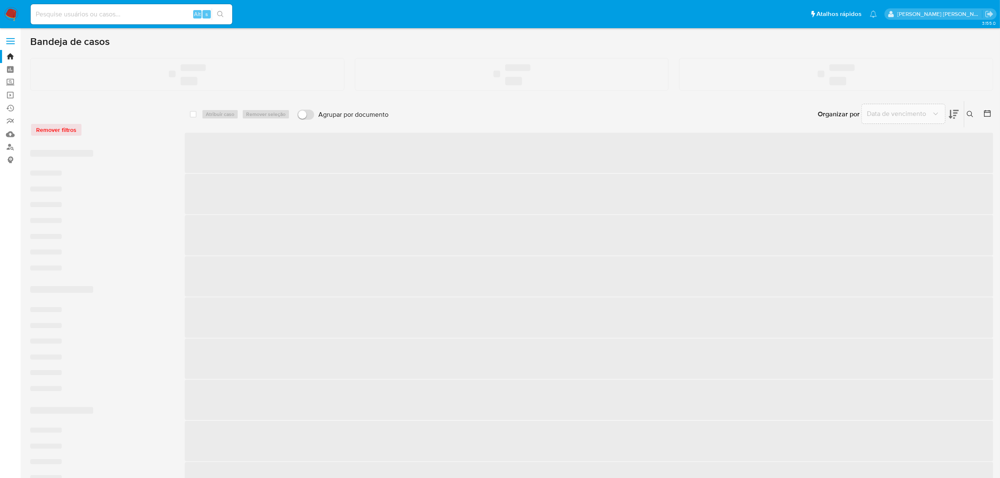
click at [134, 12] on input at bounding box center [132, 14] width 202 height 11
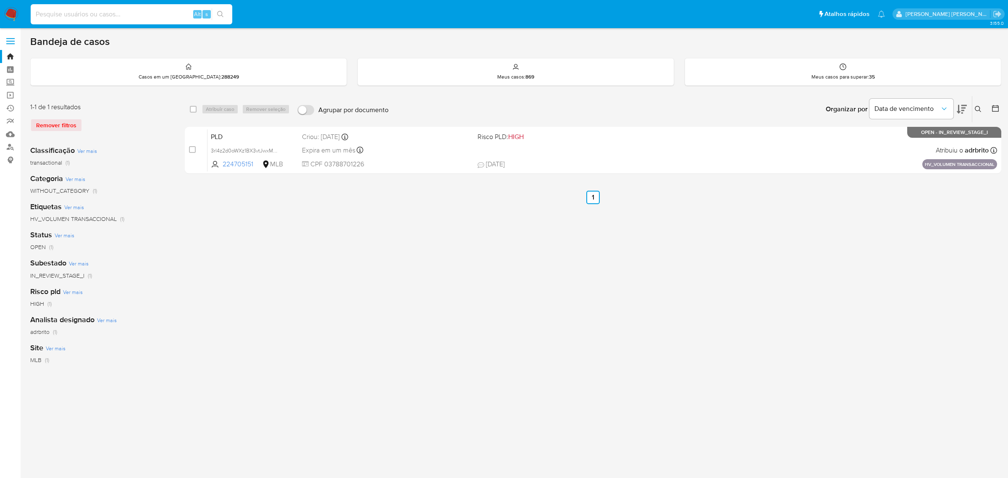
paste input "3rl4z2d0oWXz1BX3vtJwxMHY"
type input "3rl4z2d0oWXz1BX3vtJwxMHY"
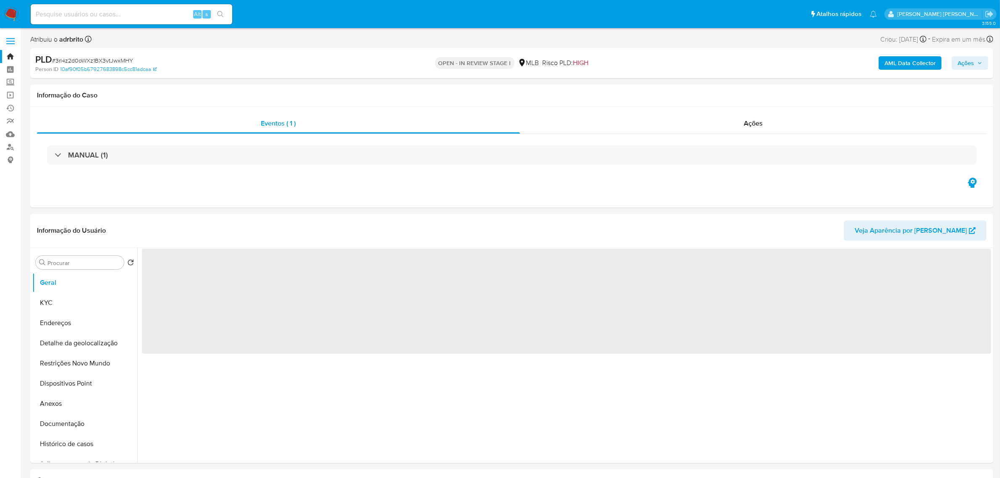
click at [984, 63] on button "Ações" at bounding box center [970, 62] width 37 height 13
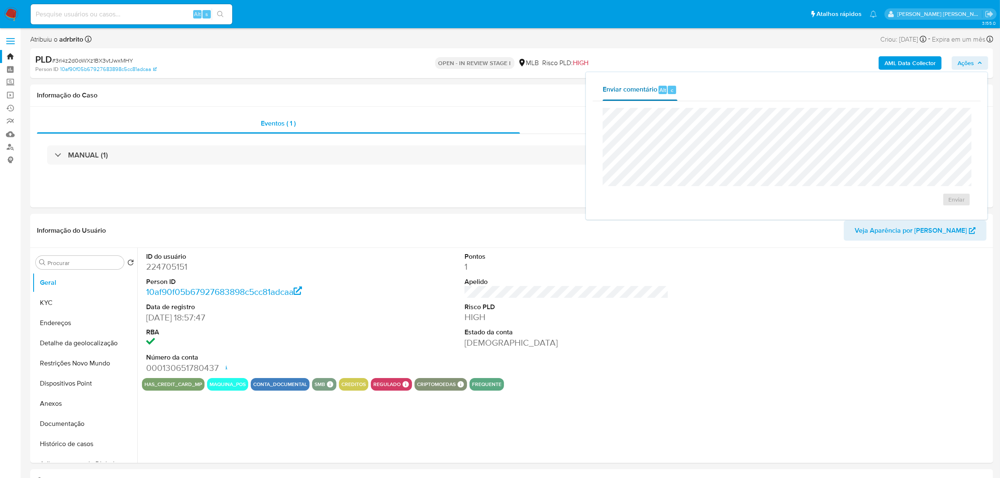
select select "10"
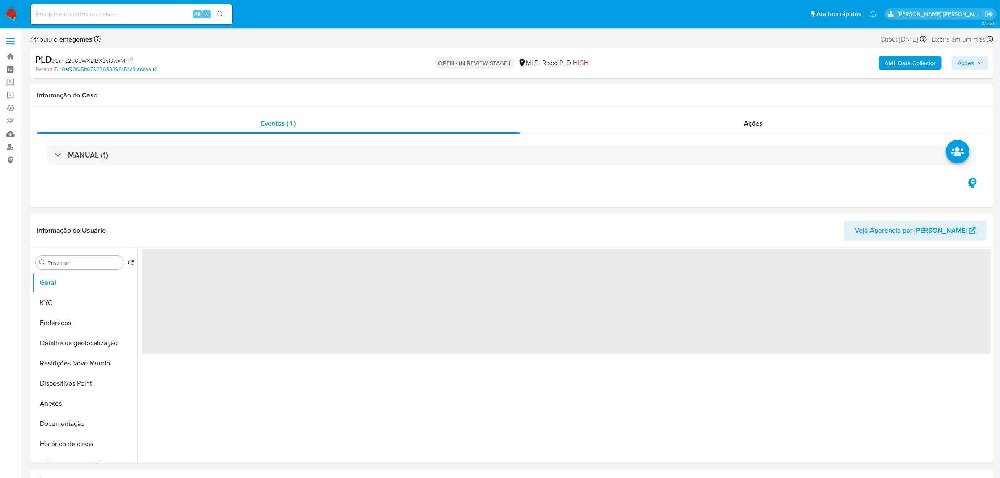
click at [983, 64] on button "Ações" at bounding box center [970, 62] width 37 height 13
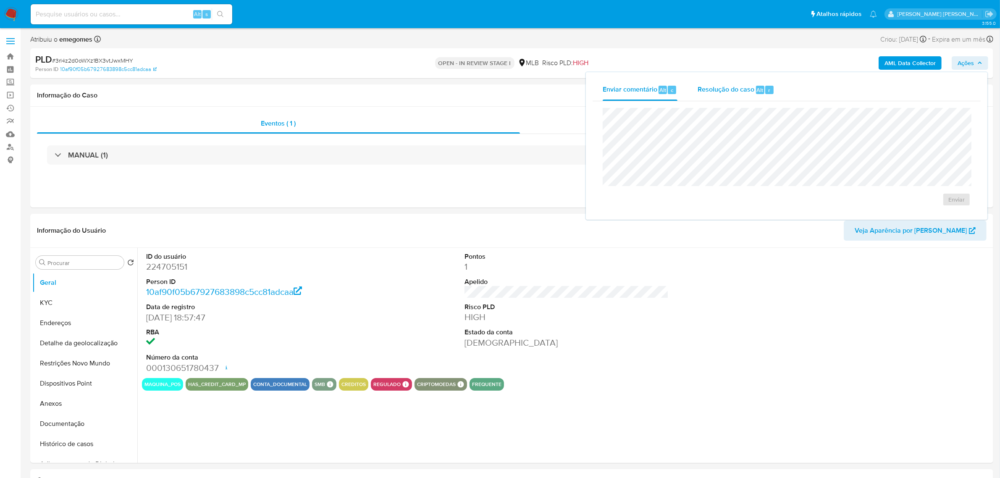
click at [746, 87] on span "Resolução do caso" at bounding box center [726, 90] width 57 height 10
select select "10"
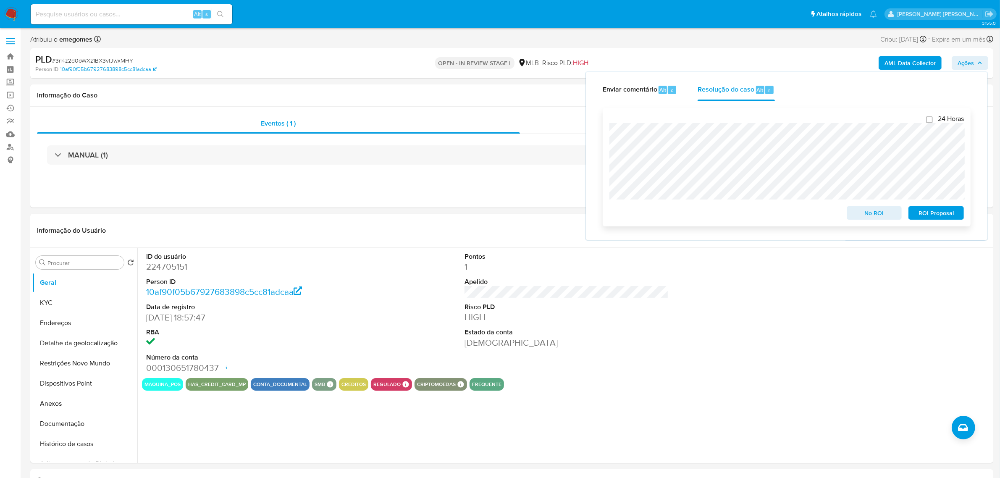
click at [949, 216] on span "ROI Proposal" at bounding box center [937, 213] width 44 height 12
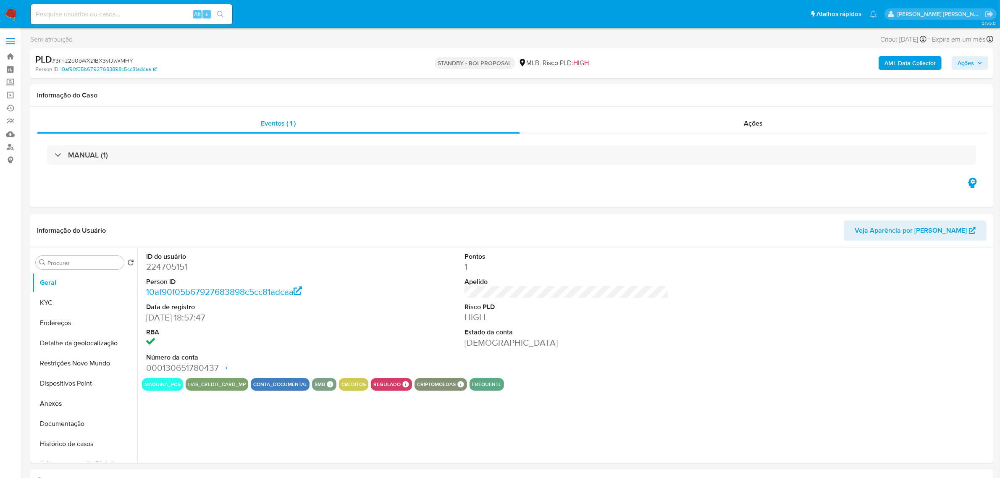
select select "10"
drag, startPoint x: 142, startPoint y: 59, endPoint x: 57, endPoint y: 60, distance: 85.3
click at [57, 60] on div "PLD # 3rl4z2d0oWXz1BX3vtJwxMHY" at bounding box center [192, 59] width 315 height 13
copy span "3rl4z2d0oWXz1BX3vtJwxMHY"
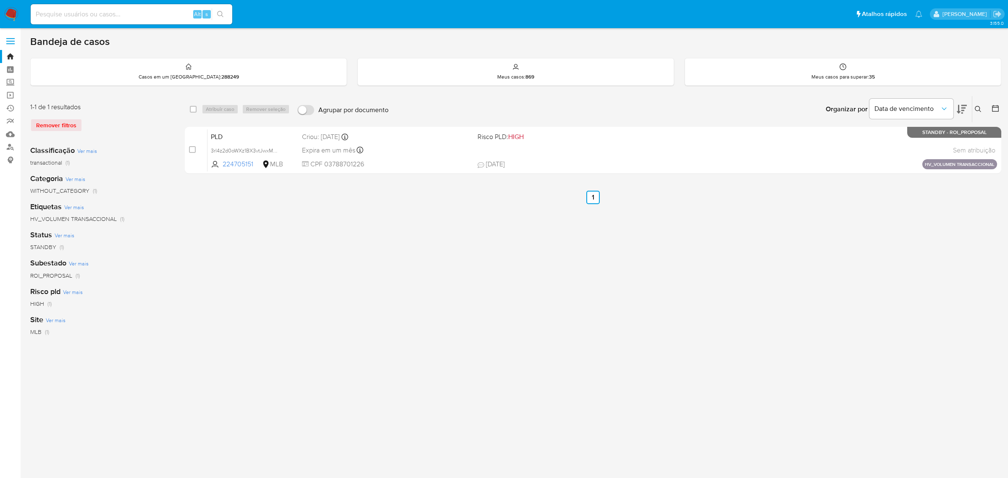
click at [980, 108] on icon at bounding box center [978, 109] width 7 height 7
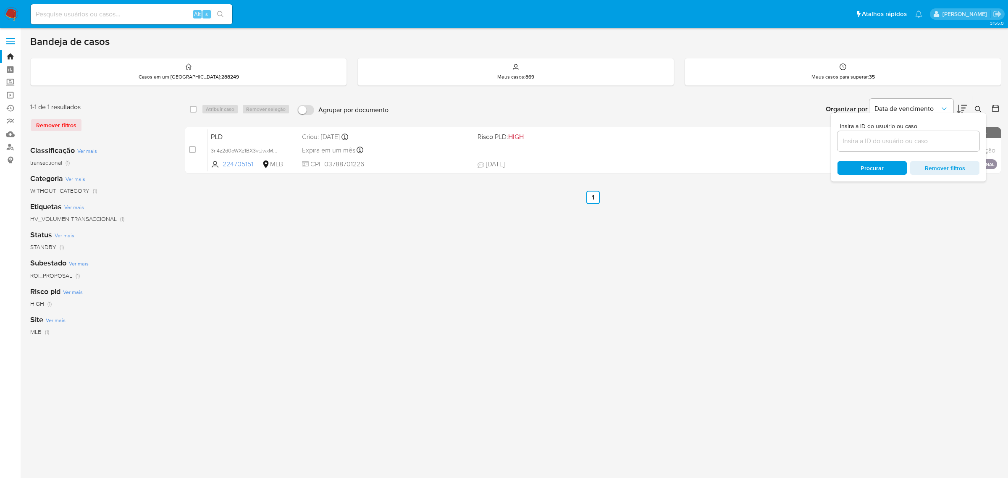
click at [870, 144] on input at bounding box center [909, 141] width 142 height 11
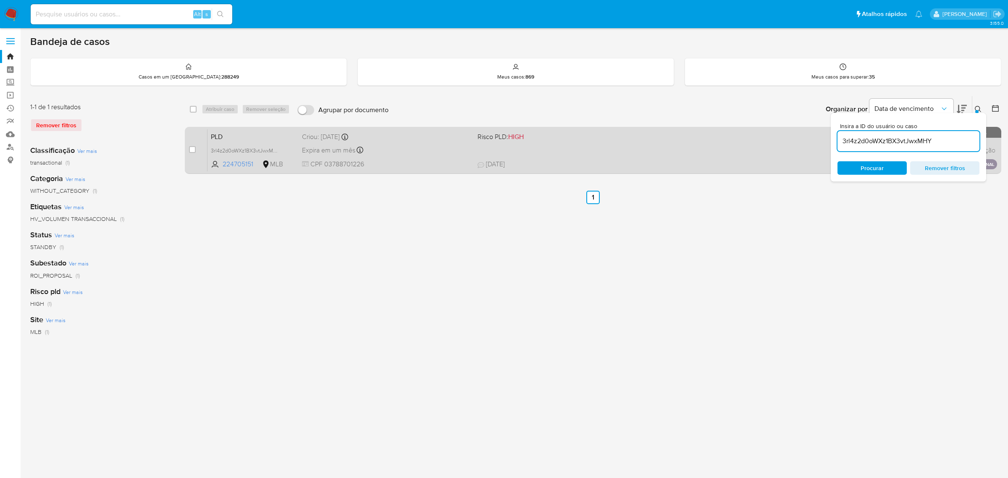
type input "3rl4z2d0oWXz1BX3vtJwxMHY"
click at [194, 150] on input "checkbox" at bounding box center [192, 149] width 7 height 7
checkbox input "true"
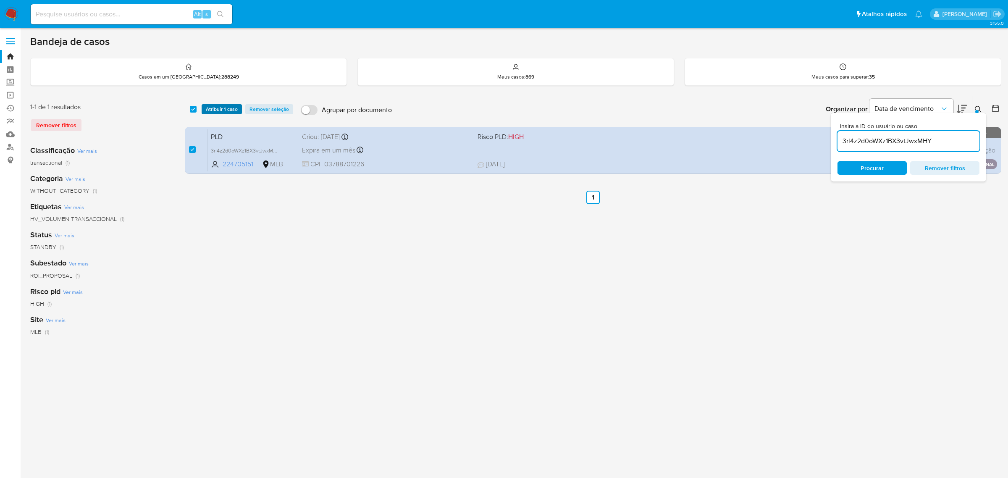
click at [221, 110] on span "Atribuir 1 caso" at bounding box center [222, 109] width 32 height 8
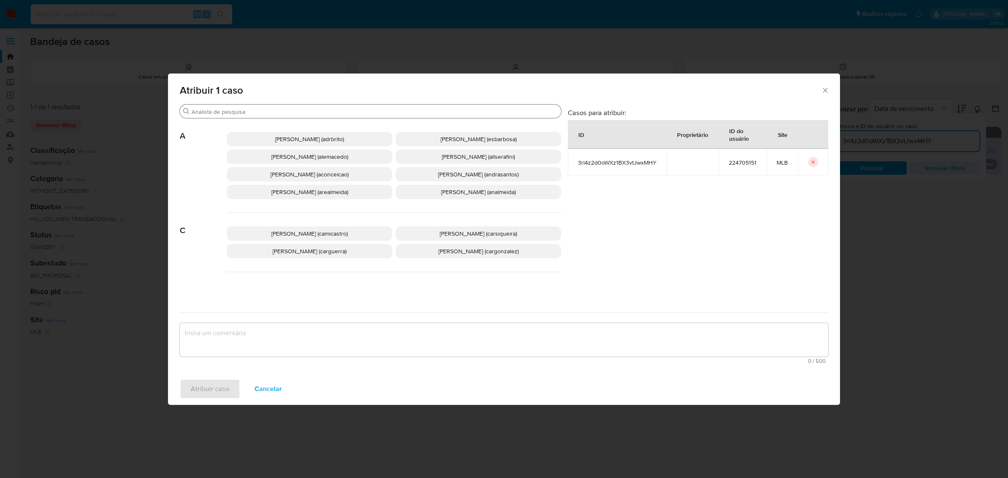
click at [328, 112] on input "Procurar" at bounding box center [375, 112] width 366 height 8
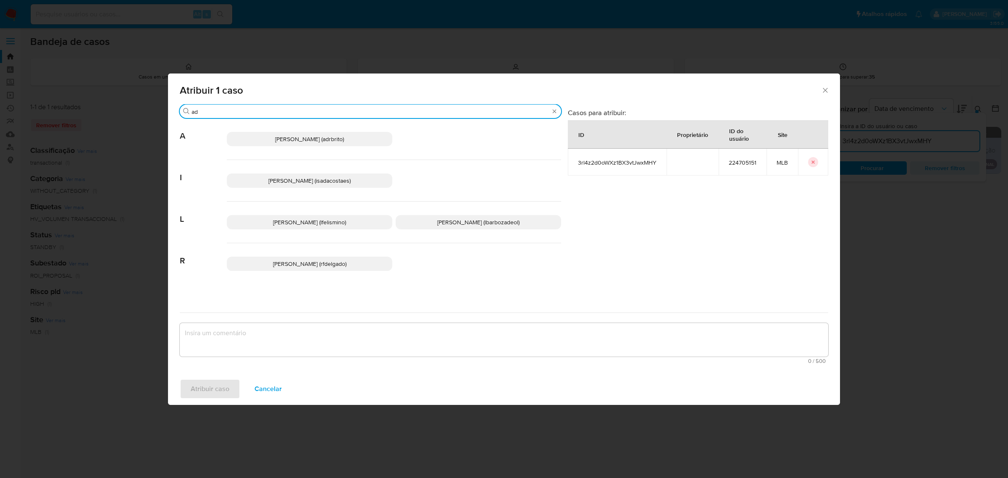
type input "ad"
click at [287, 141] on span "Adriano Azeredo Brito (adrbrito)" at bounding box center [309, 139] width 69 height 8
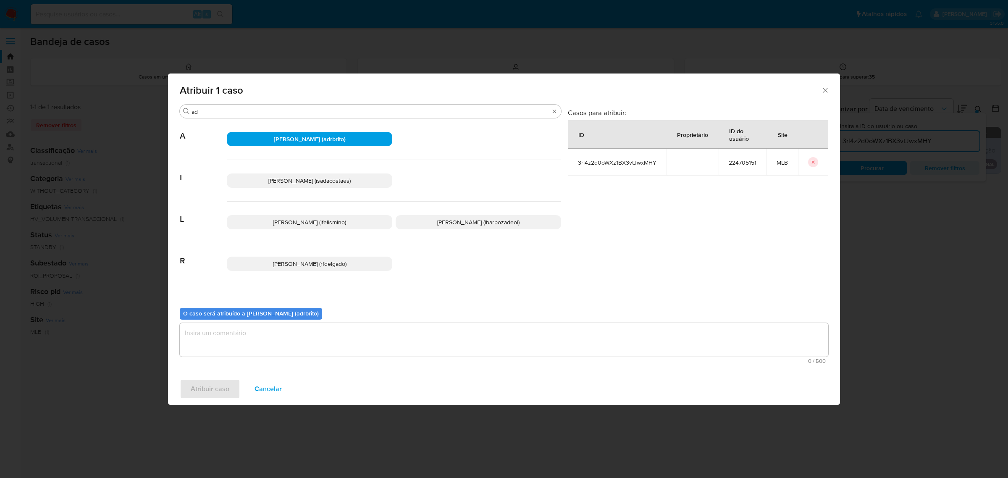
click at [265, 333] on textarea "assign-modal" at bounding box center [504, 340] width 649 height 34
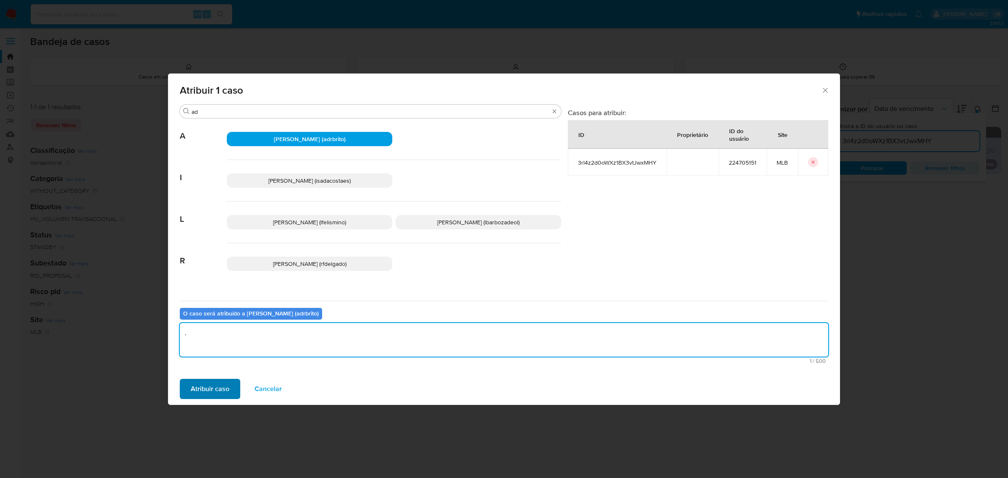
type textarea "."
click at [211, 384] on span "Atribuir caso" at bounding box center [210, 389] width 39 height 18
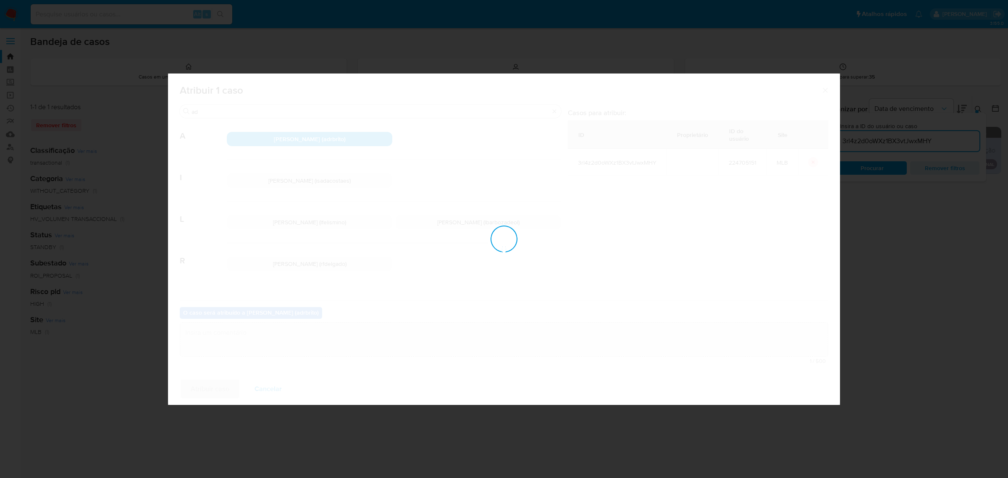
checkbox input "false"
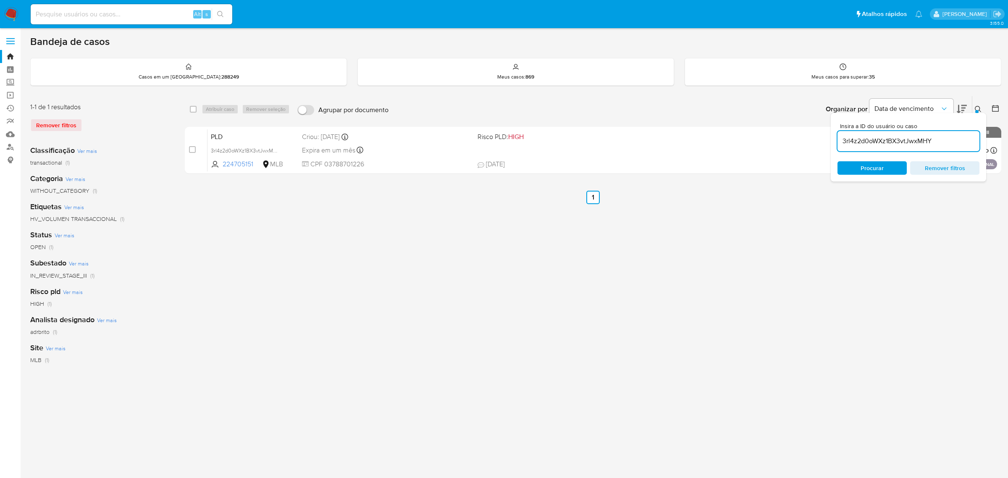
click at [889, 150] on div "3rl4z2d0oWXz1BX3vtJwxMHY" at bounding box center [909, 141] width 142 height 20
click at [891, 143] on input "3rl4z2d0oWXz1BX3vtJwxMHY" at bounding box center [909, 141] width 142 height 11
paste input "6J5ee55h4e7ab1ci5ZLVPN7b"
type input "6J5ee55h4e7ab1ci5ZLVPN7b"
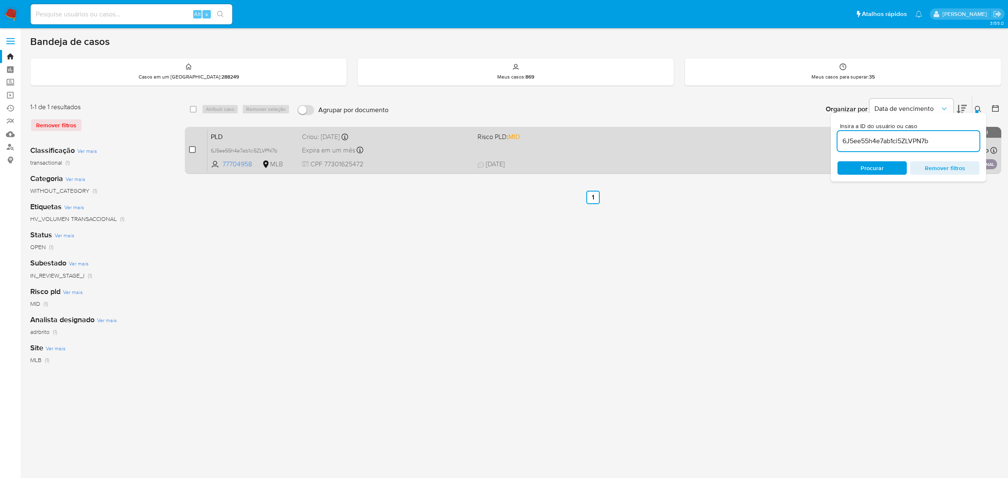
click at [195, 147] on input "checkbox" at bounding box center [192, 149] width 7 height 7
checkbox input "true"
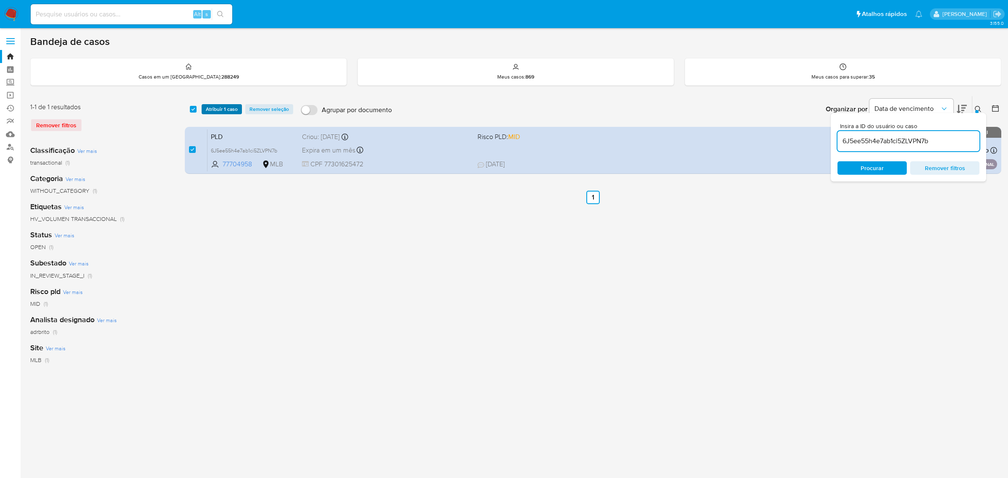
click at [221, 110] on span "Atribuir 1 caso" at bounding box center [222, 109] width 32 height 8
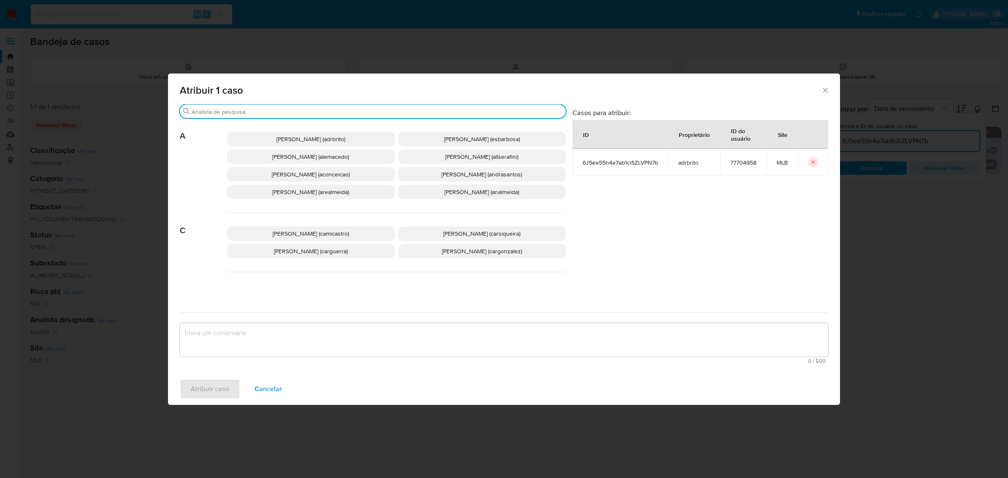
click at [283, 112] on input "Procurar" at bounding box center [377, 112] width 371 height 8
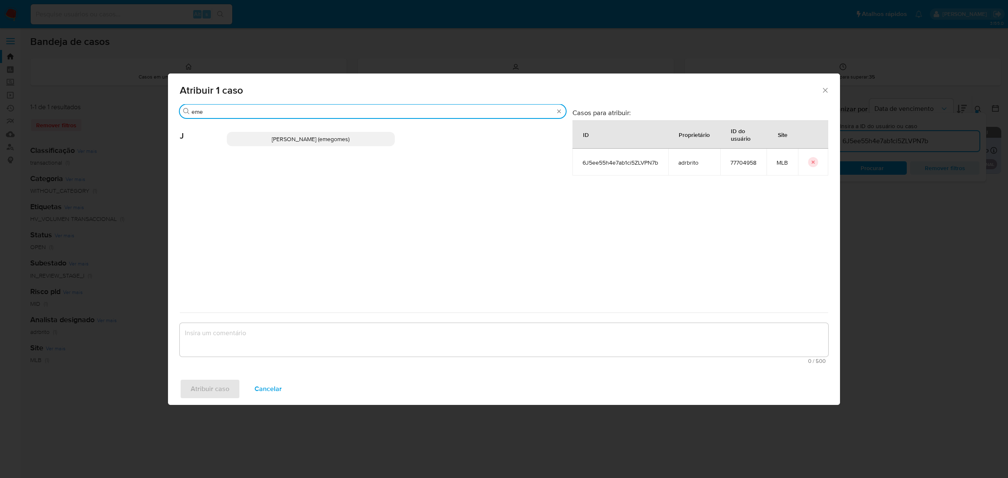
type input "eme"
click at [318, 142] on span "[PERSON_NAME] (emegomes)" at bounding box center [311, 139] width 78 height 8
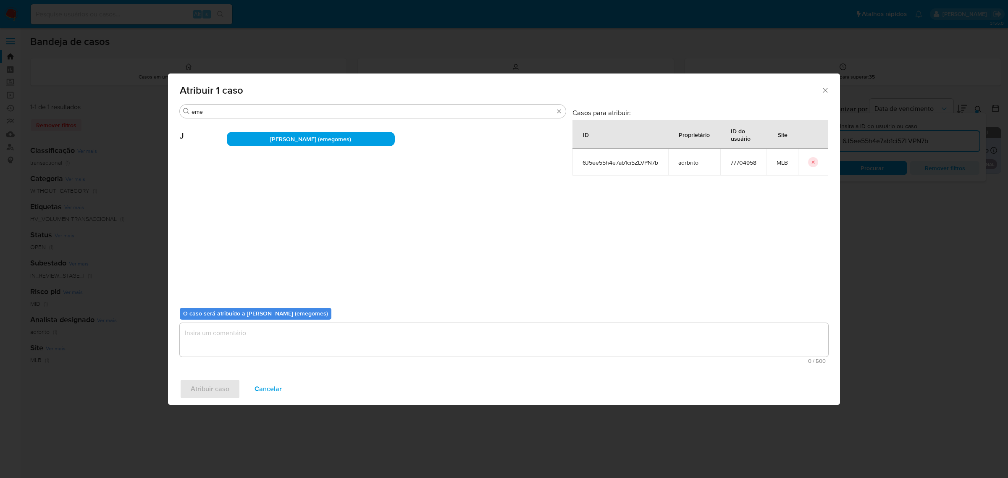
click at [346, 338] on textarea "assign-modal" at bounding box center [504, 340] width 649 height 34
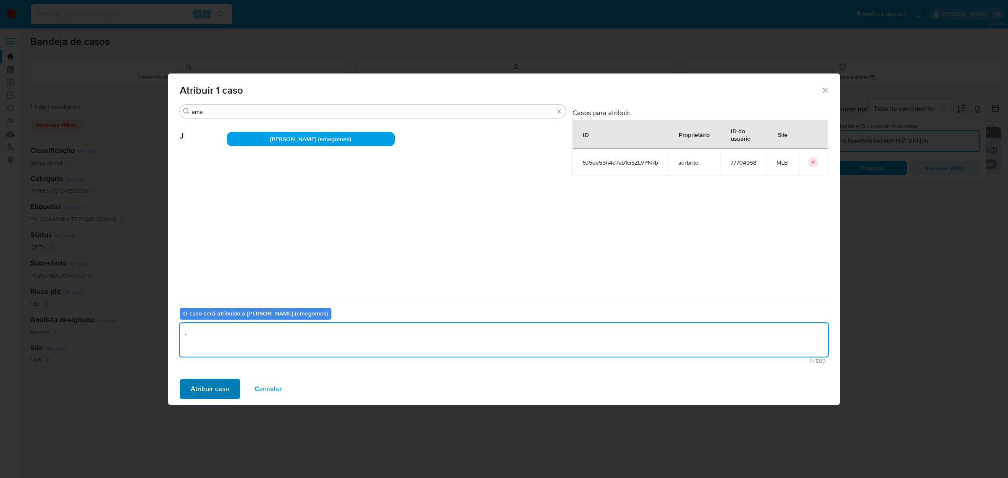
type textarea "."
click at [203, 390] on span "Atribuir caso" at bounding box center [210, 389] width 39 height 18
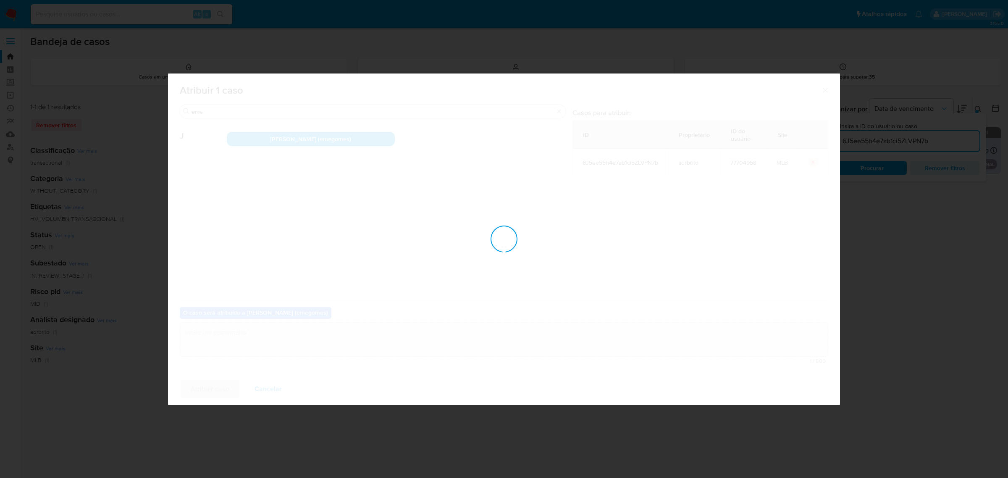
checkbox input "false"
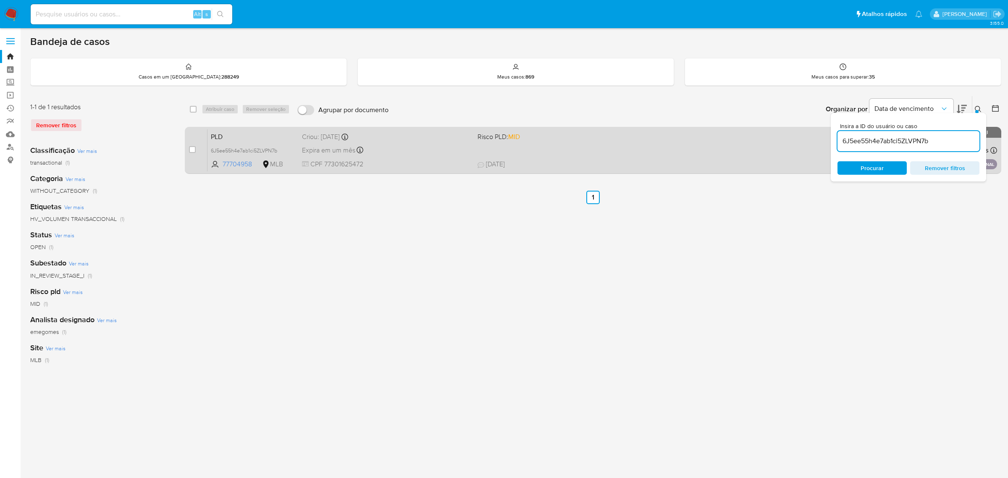
click at [414, 145] on div "Expira em um mês Expira em 28/09/2025 11:18:30" at bounding box center [386, 150] width 169 height 11
click at [277, 148] on span "6J5ee55h4e7ab1ci5ZLVPN7b" at bounding box center [244, 149] width 66 height 9
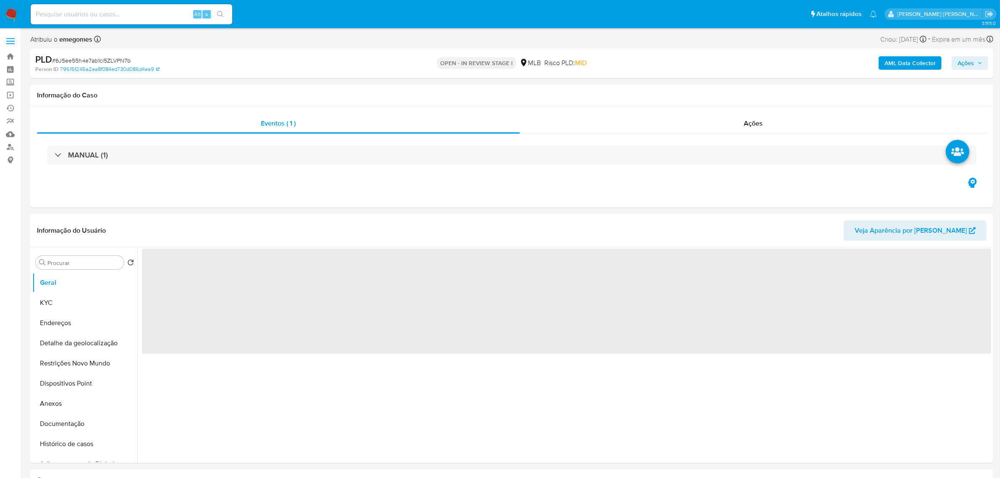
click at [984, 64] on button "Ações" at bounding box center [970, 62] width 37 height 13
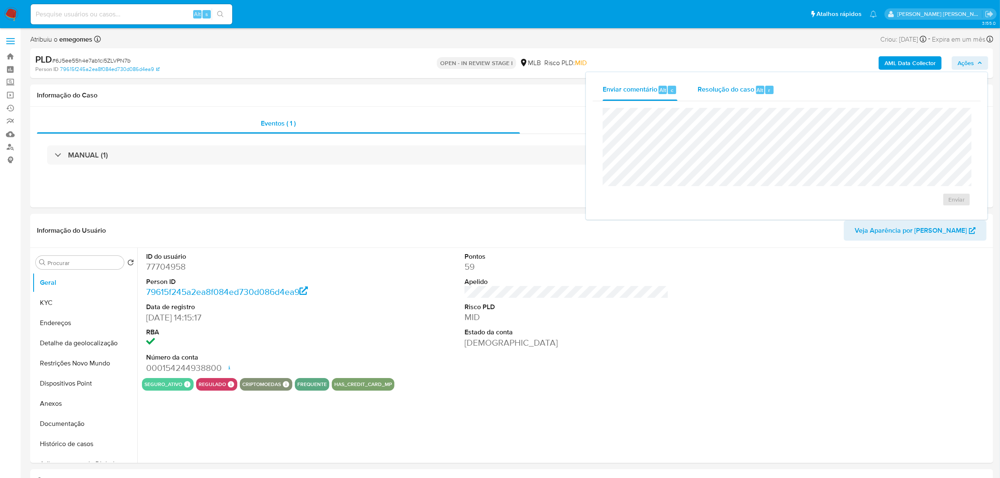
click at [739, 89] on span "Resolução do caso" at bounding box center [726, 90] width 57 height 10
select select "10"
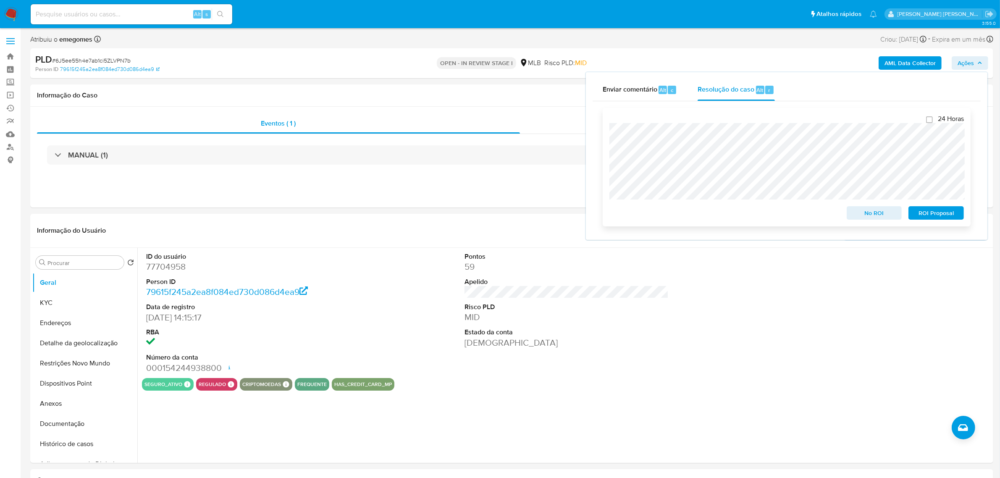
click at [926, 213] on span "ROI Proposal" at bounding box center [937, 213] width 44 height 12
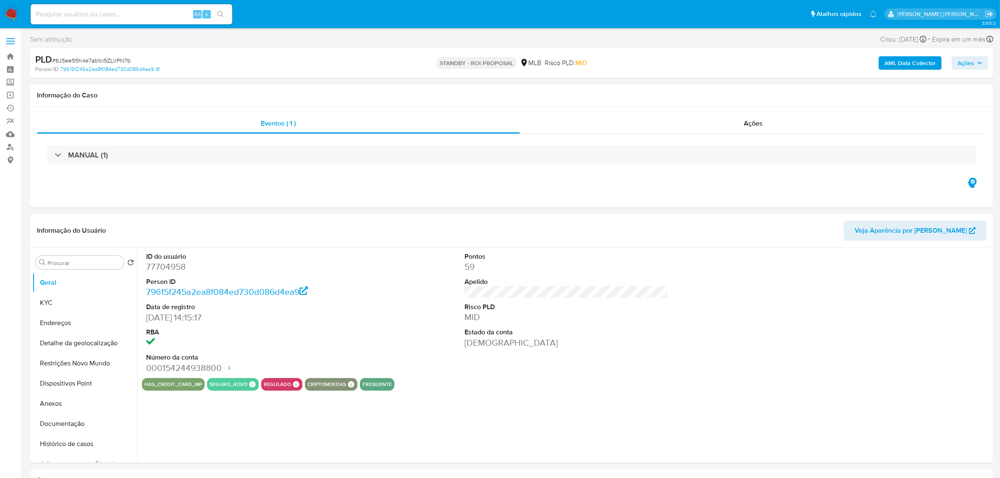
select select "10"
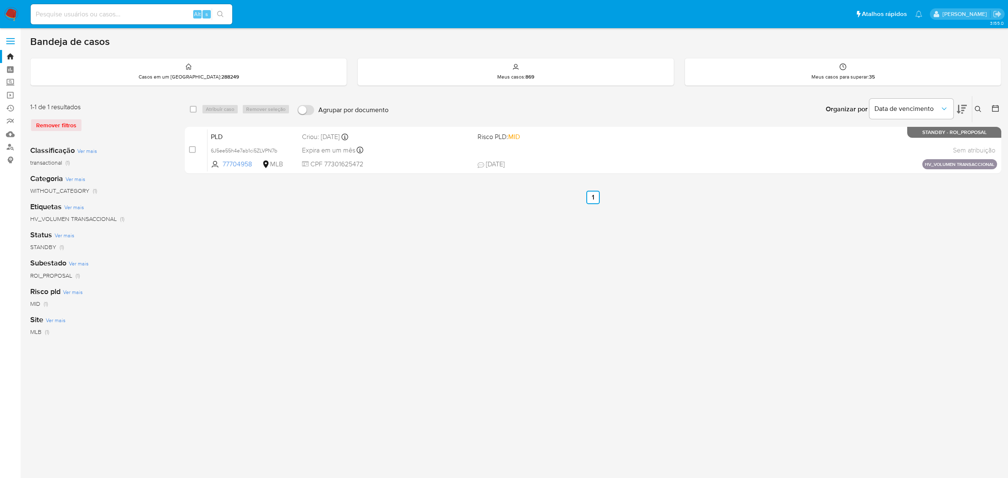
click at [977, 112] on button at bounding box center [980, 109] width 14 height 10
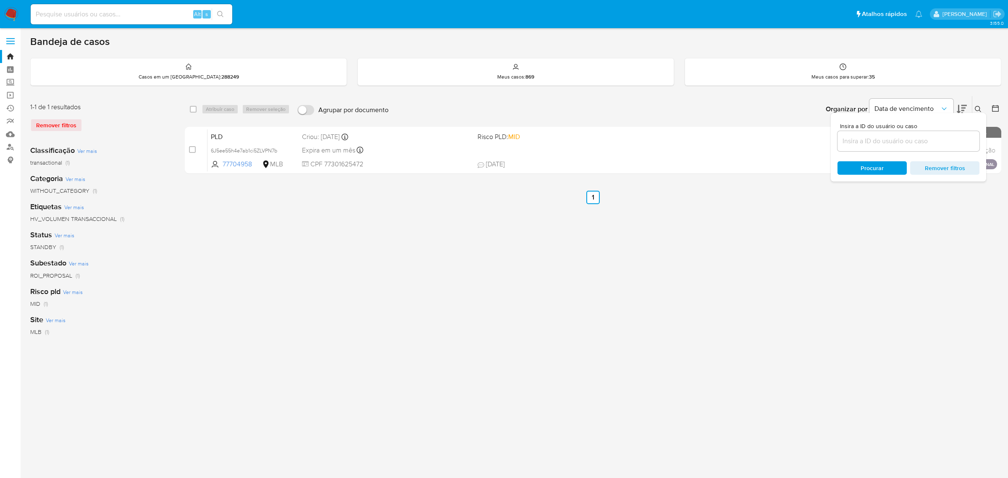
click at [894, 144] on input at bounding box center [909, 141] width 142 height 11
type input "6J5ee55h4e7ab1ci5ZLVPN7b"
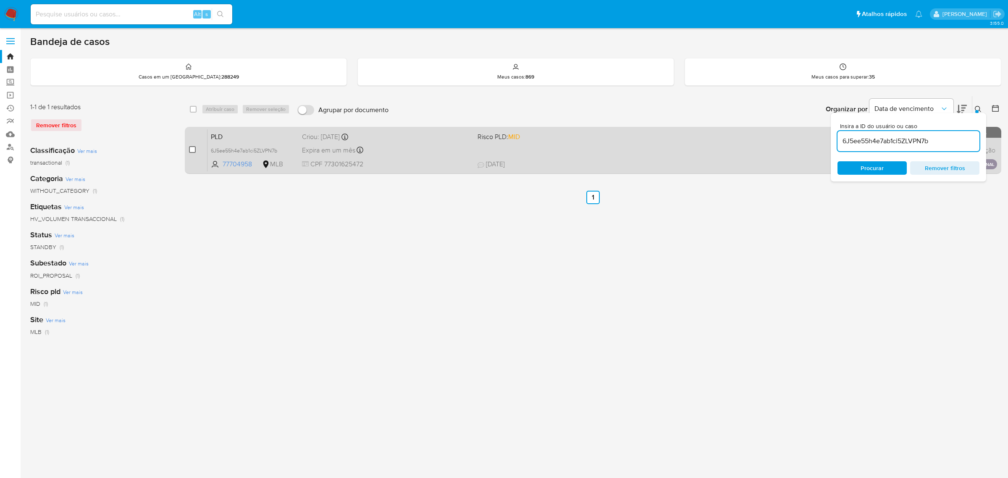
click at [192, 148] on input "checkbox" at bounding box center [192, 149] width 7 height 7
checkbox input "true"
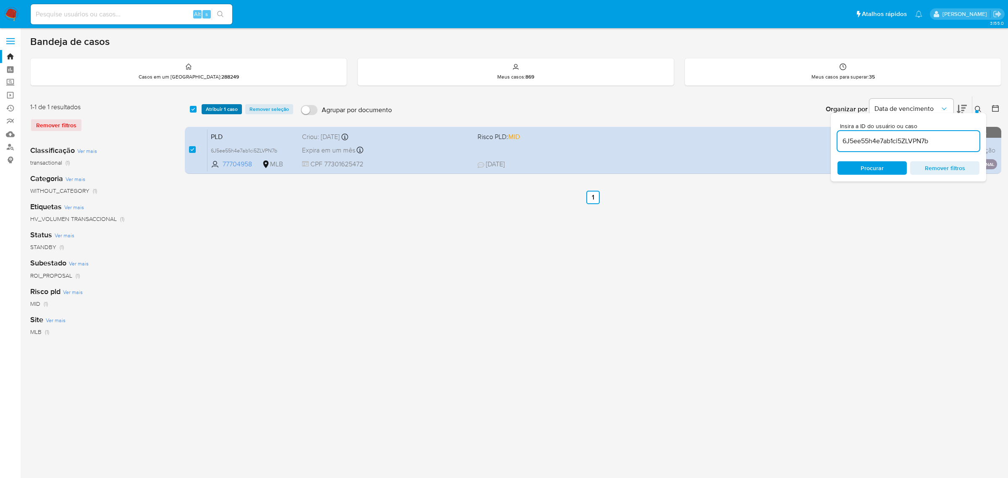
click at [226, 111] on span "Atribuir 1 caso" at bounding box center [222, 109] width 32 height 8
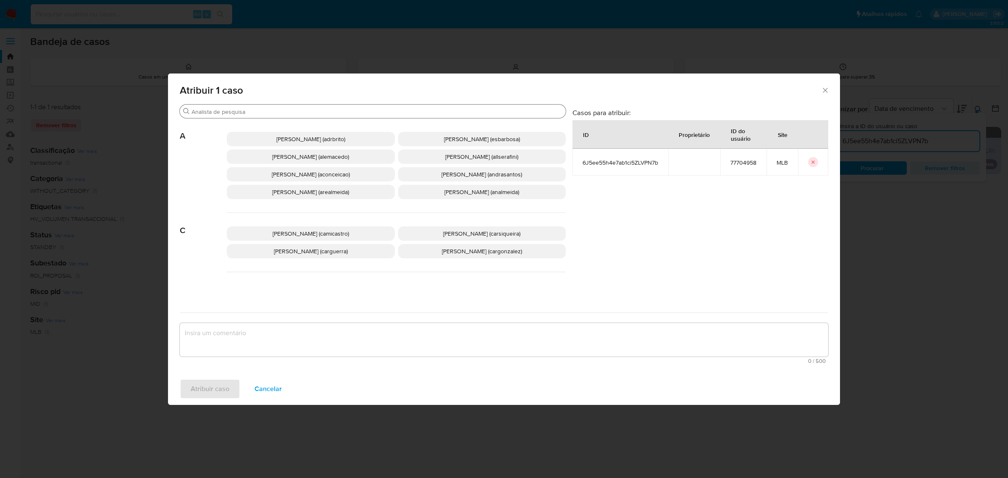
click at [269, 110] on input "Procurar" at bounding box center [377, 112] width 371 height 8
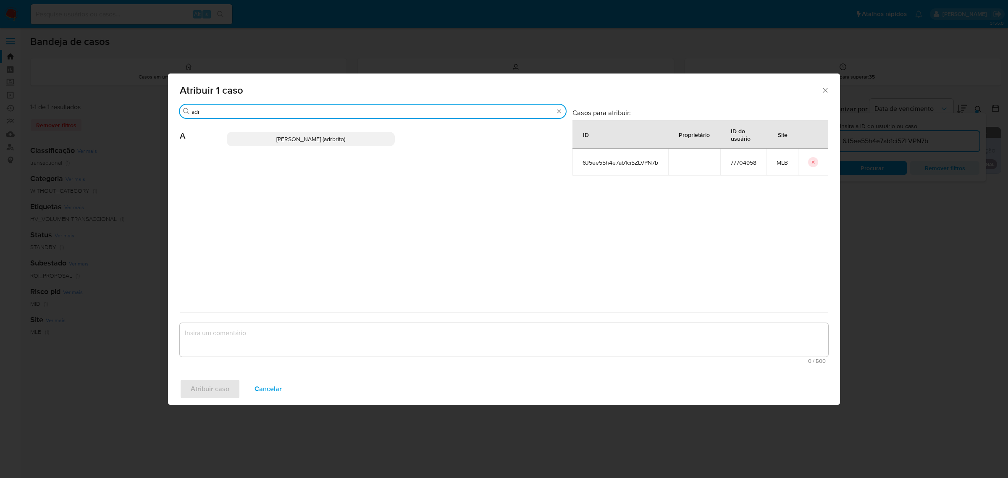
type input "adr"
click at [310, 142] on span "[PERSON_NAME] (adrbrito)" at bounding box center [310, 139] width 69 height 8
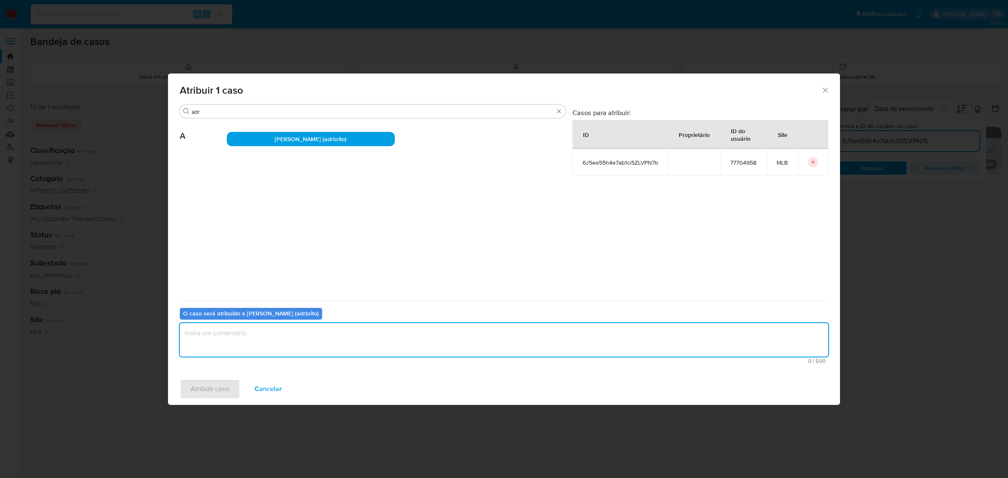
click at [304, 350] on textarea "assign-modal" at bounding box center [504, 340] width 649 height 34
type textarea "."
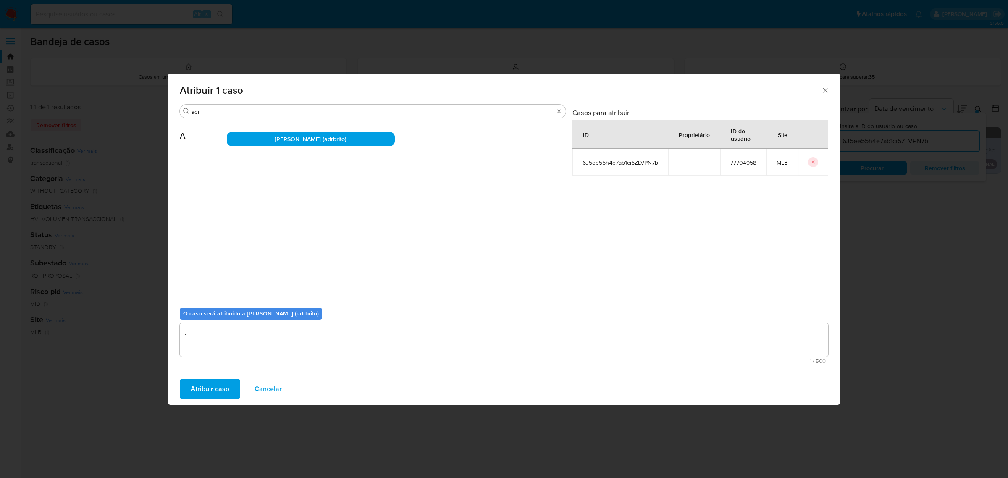
click at [205, 384] on span "Atribuir caso" at bounding box center [210, 389] width 39 height 18
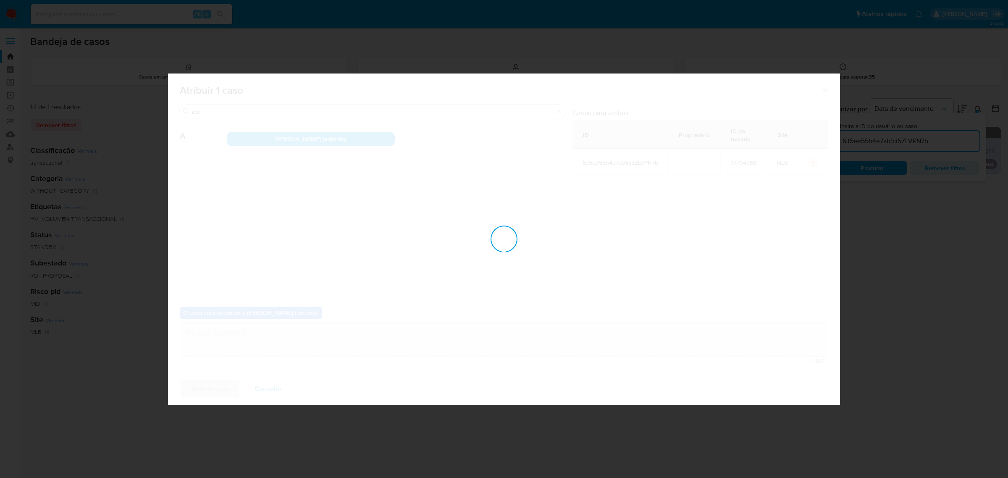
checkbox input "false"
